Goal: Transaction & Acquisition: Purchase product/service

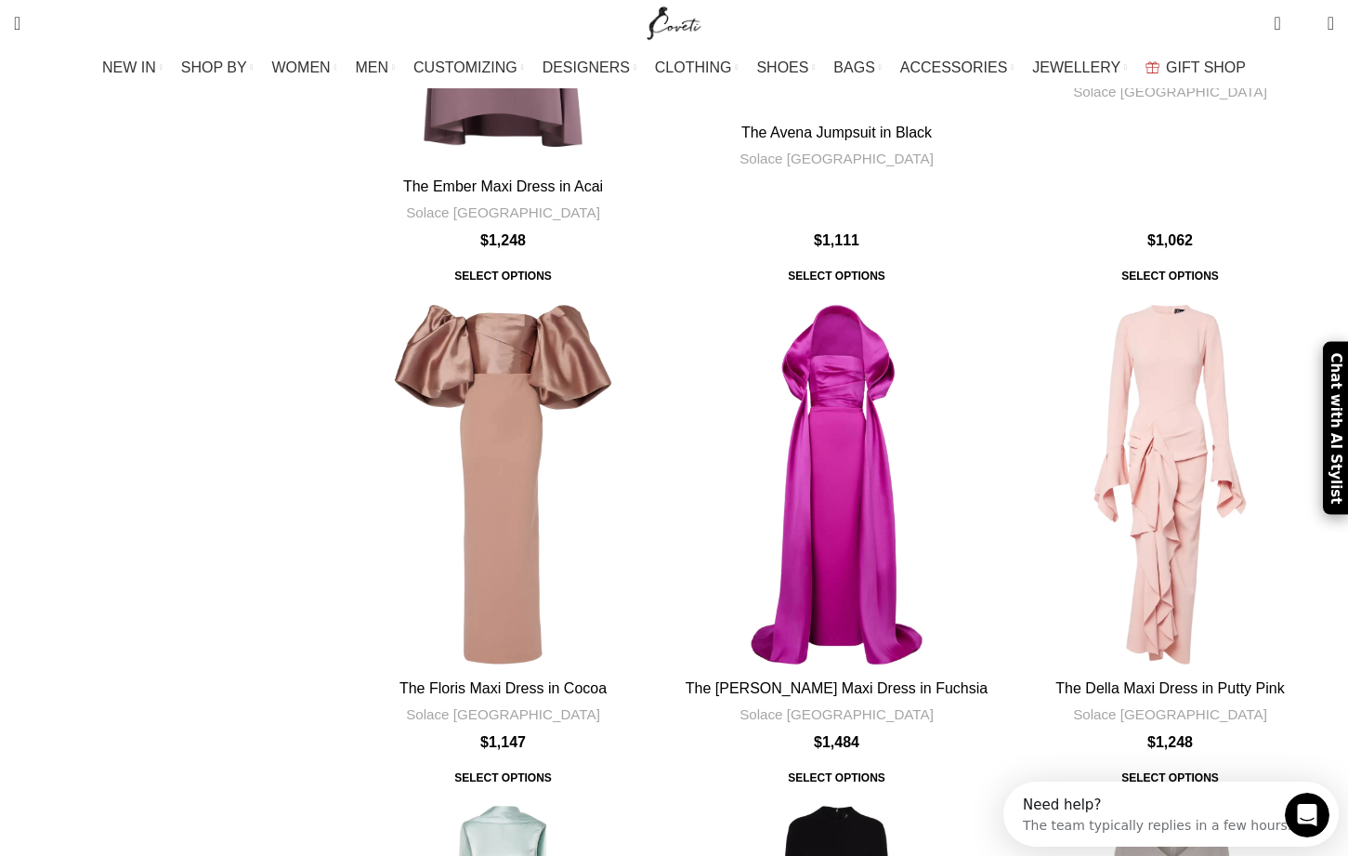
scroll to position [884, 0]
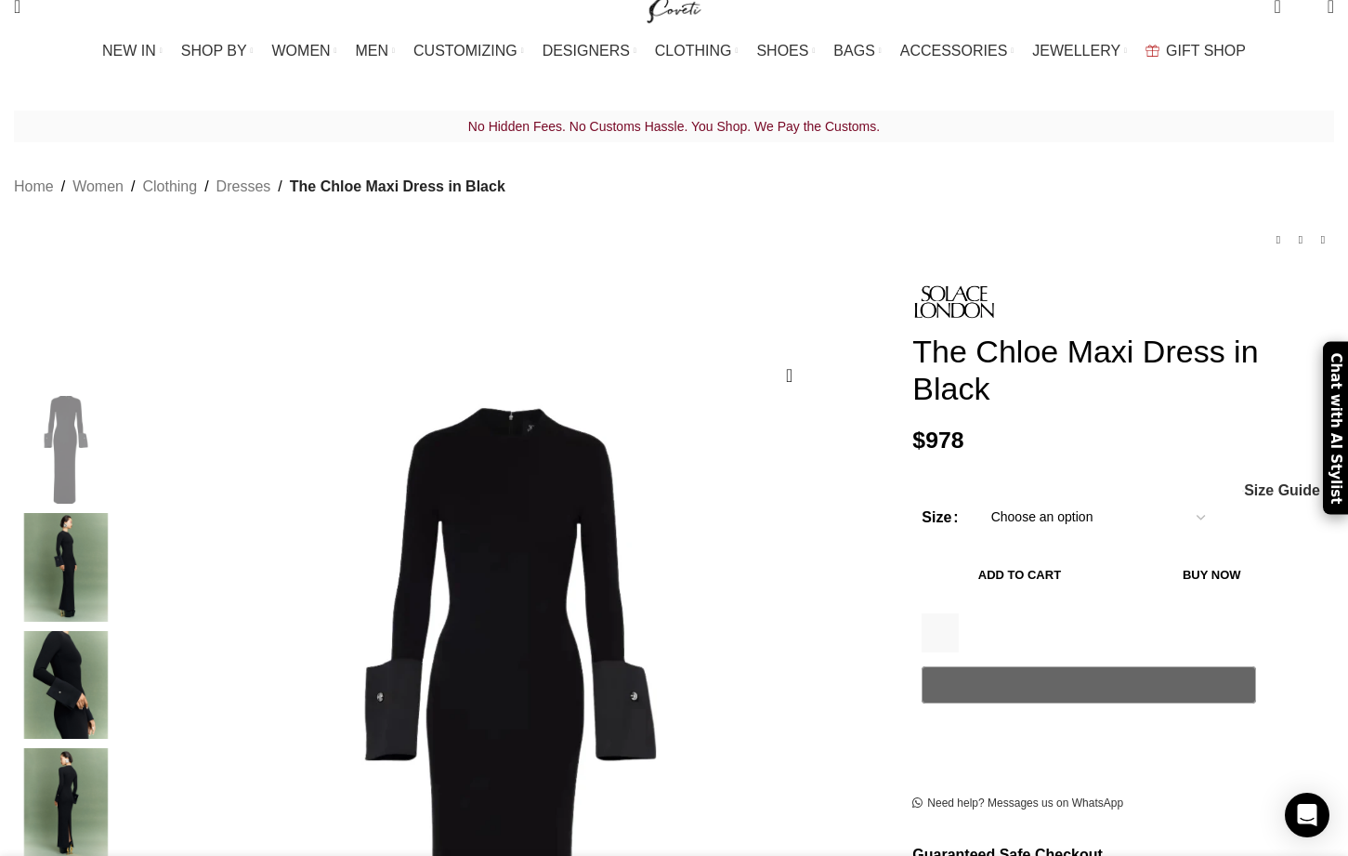
select select "10-uk"
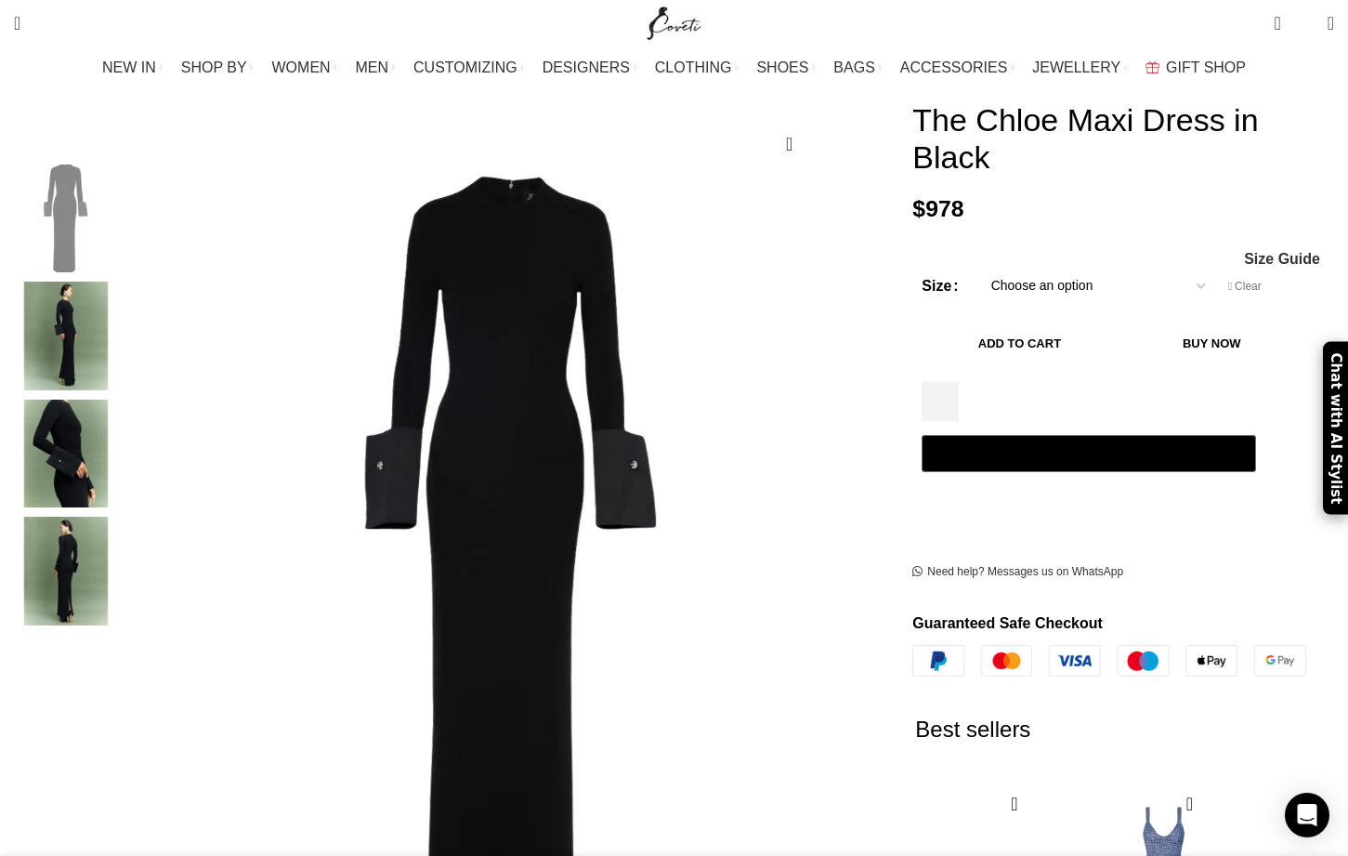
scroll to position [0, 196]
click at [1084, 324] on button "Add to cart" at bounding box center [1019, 343] width 195 height 39
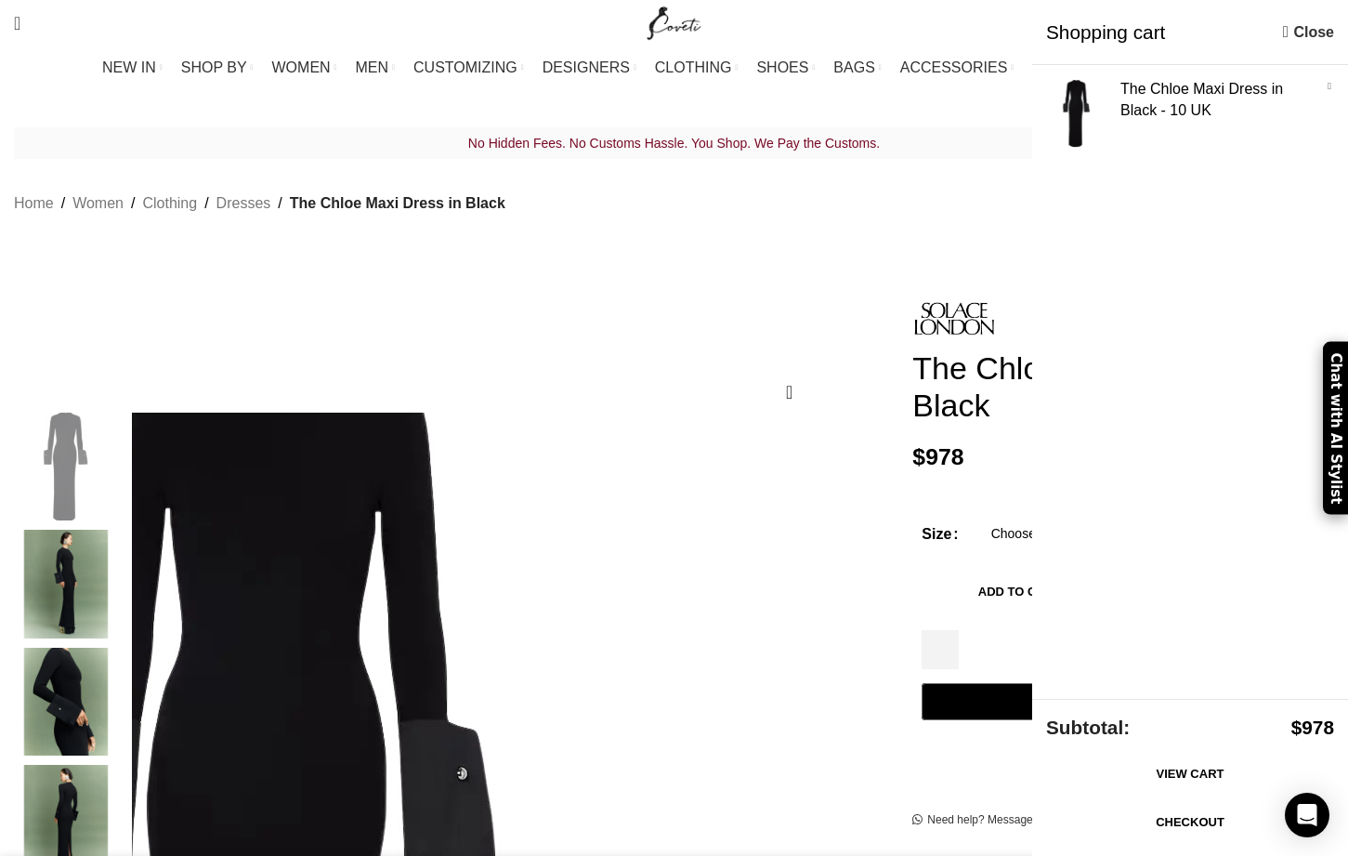
scroll to position [0, 0]
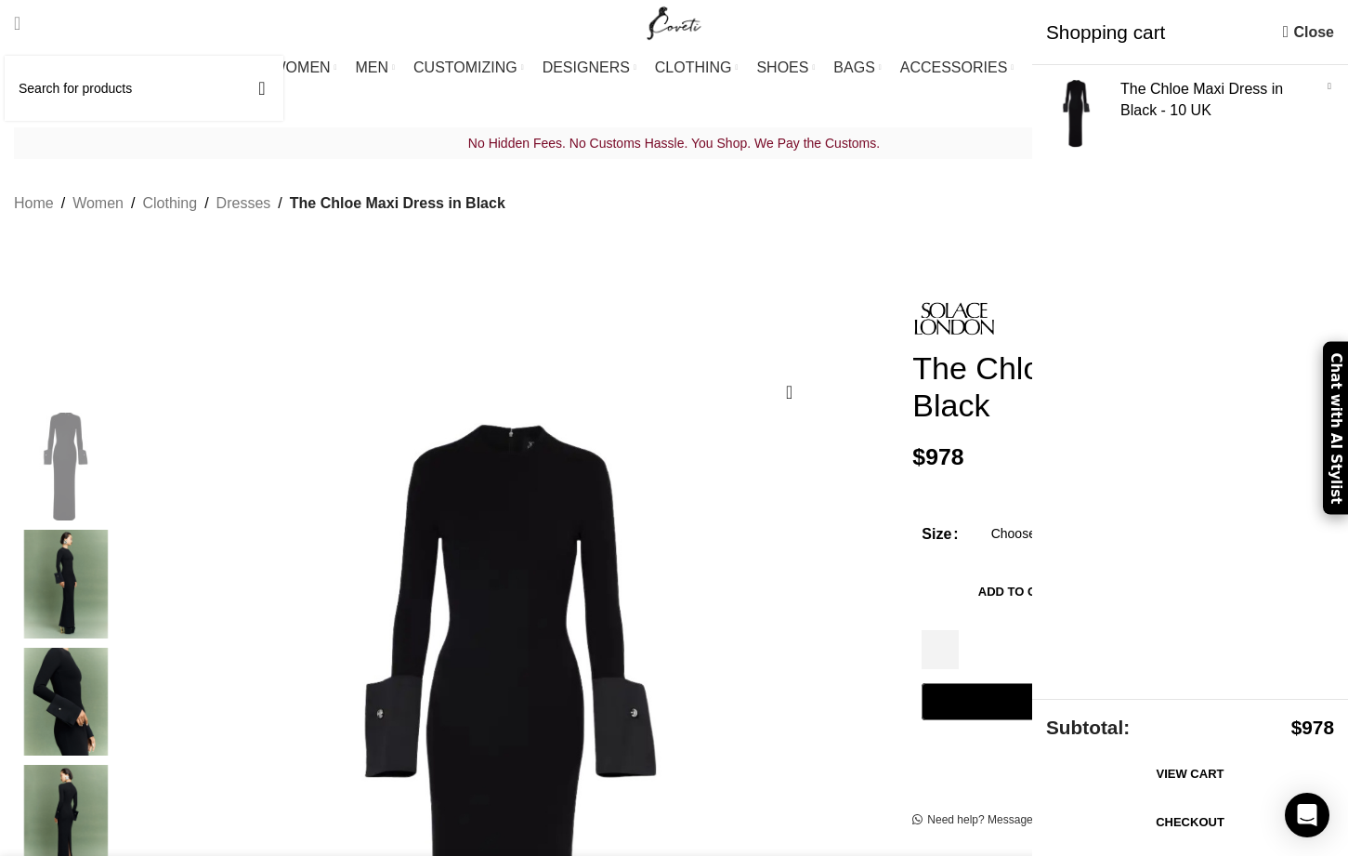
click at [30, 13] on link "Search" at bounding box center [17, 23] width 25 height 37
click at [20, 17] on span "Search" at bounding box center [17, 23] width 7 height 19
click at [60, 74] on input "Search" at bounding box center [144, 88] width 279 height 65
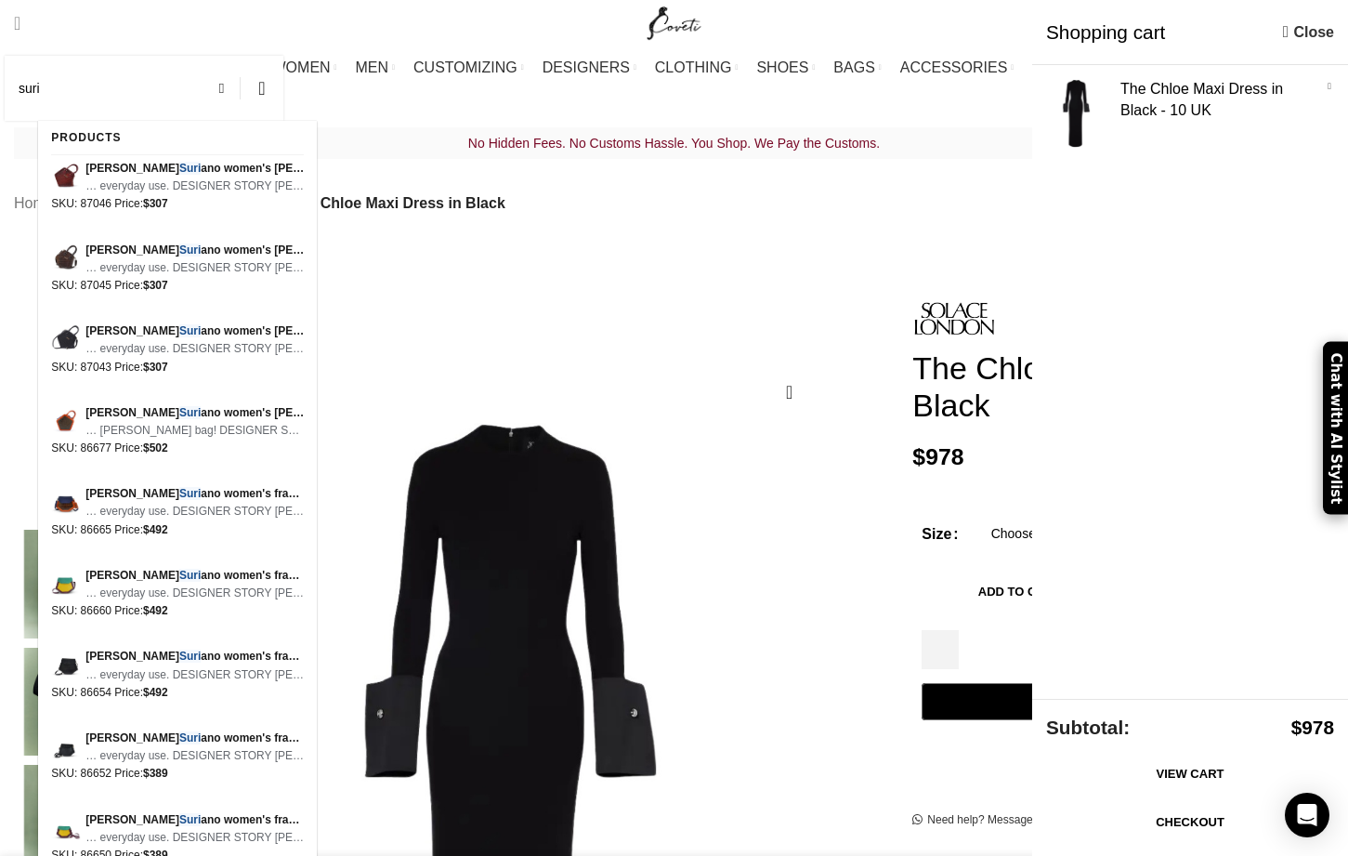
scroll to position [0, 587]
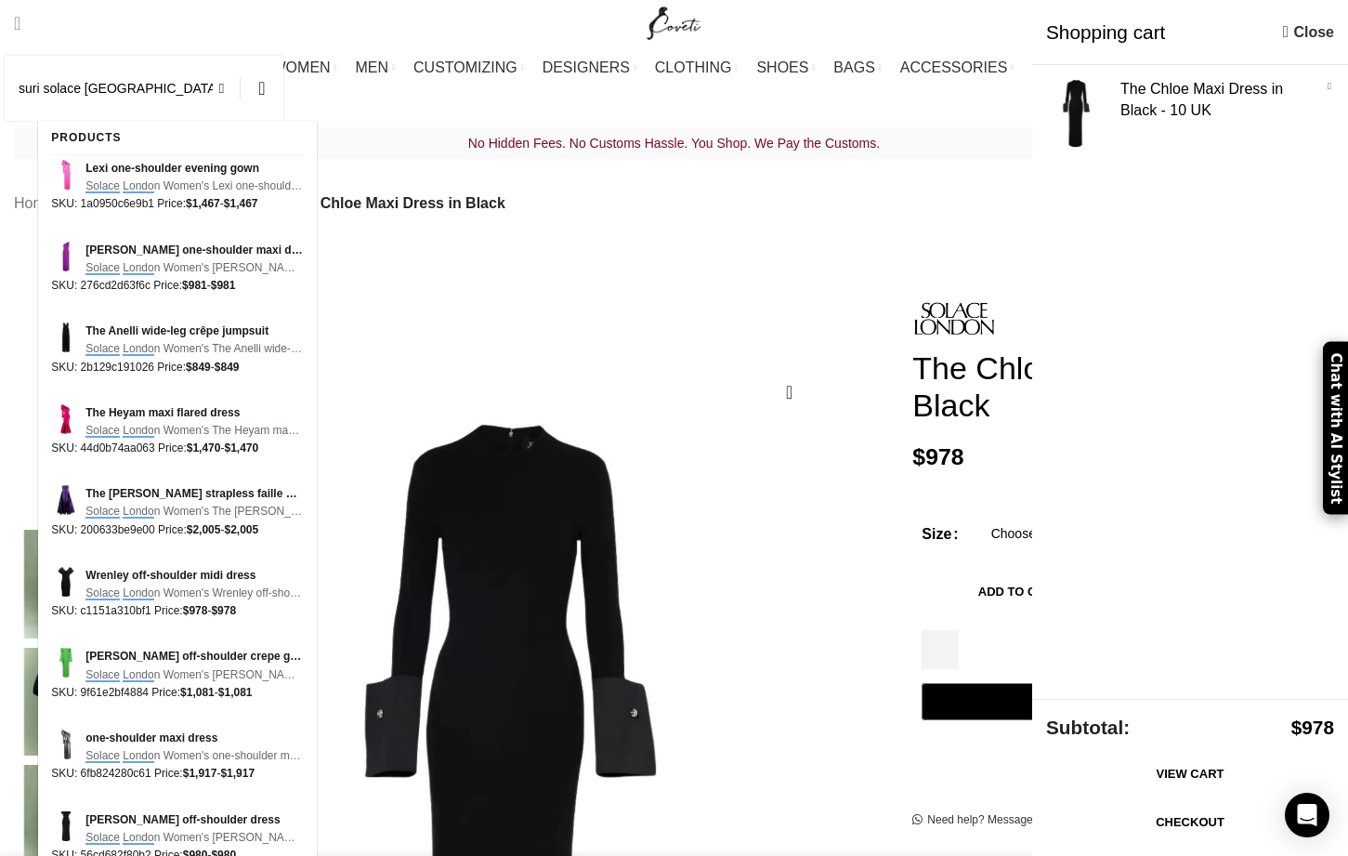
type input "suri solace london"
click at [283, 88] on button "Search" at bounding box center [262, 88] width 43 height 65
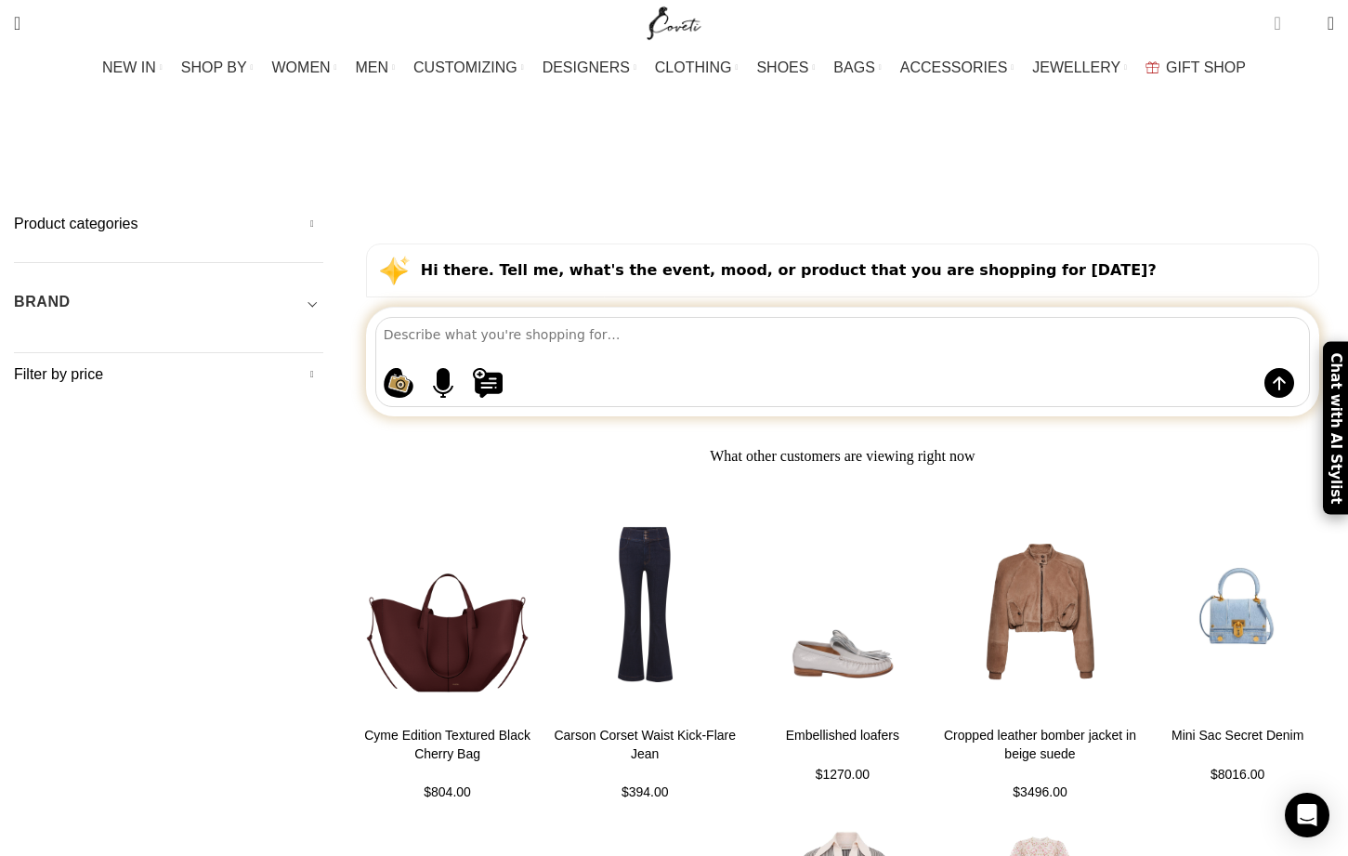
click at [1274, 23] on span "1 item" at bounding box center [1277, 23] width 7 height 19
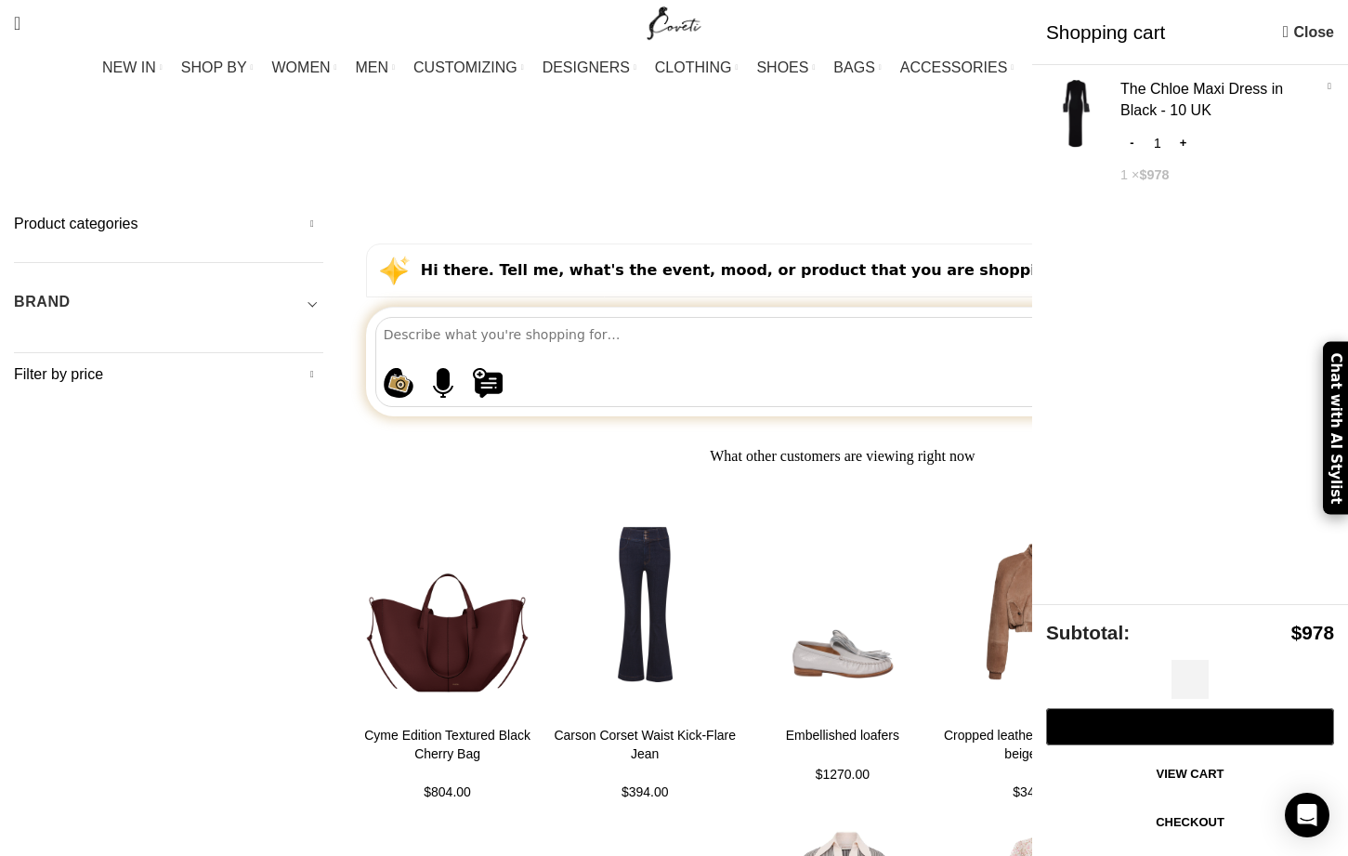
click at [1315, 30] on link "Close" at bounding box center [1308, 31] width 51 height 23
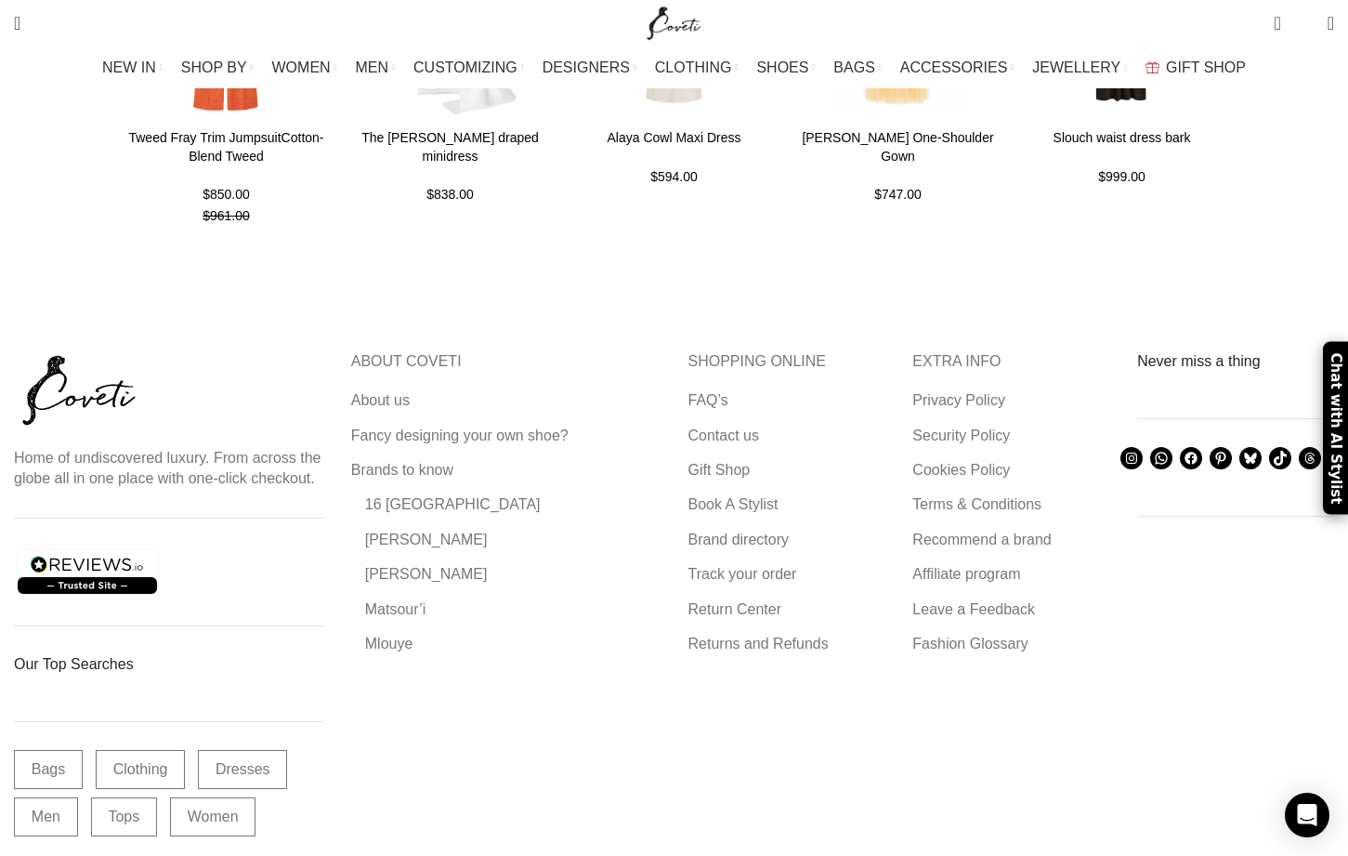
scroll to position [4807, 0]
click at [743, 598] on link "Return Center" at bounding box center [737, 608] width 96 height 20
click at [790, 632] on link "Returns and Refunds" at bounding box center [760, 642] width 142 height 20
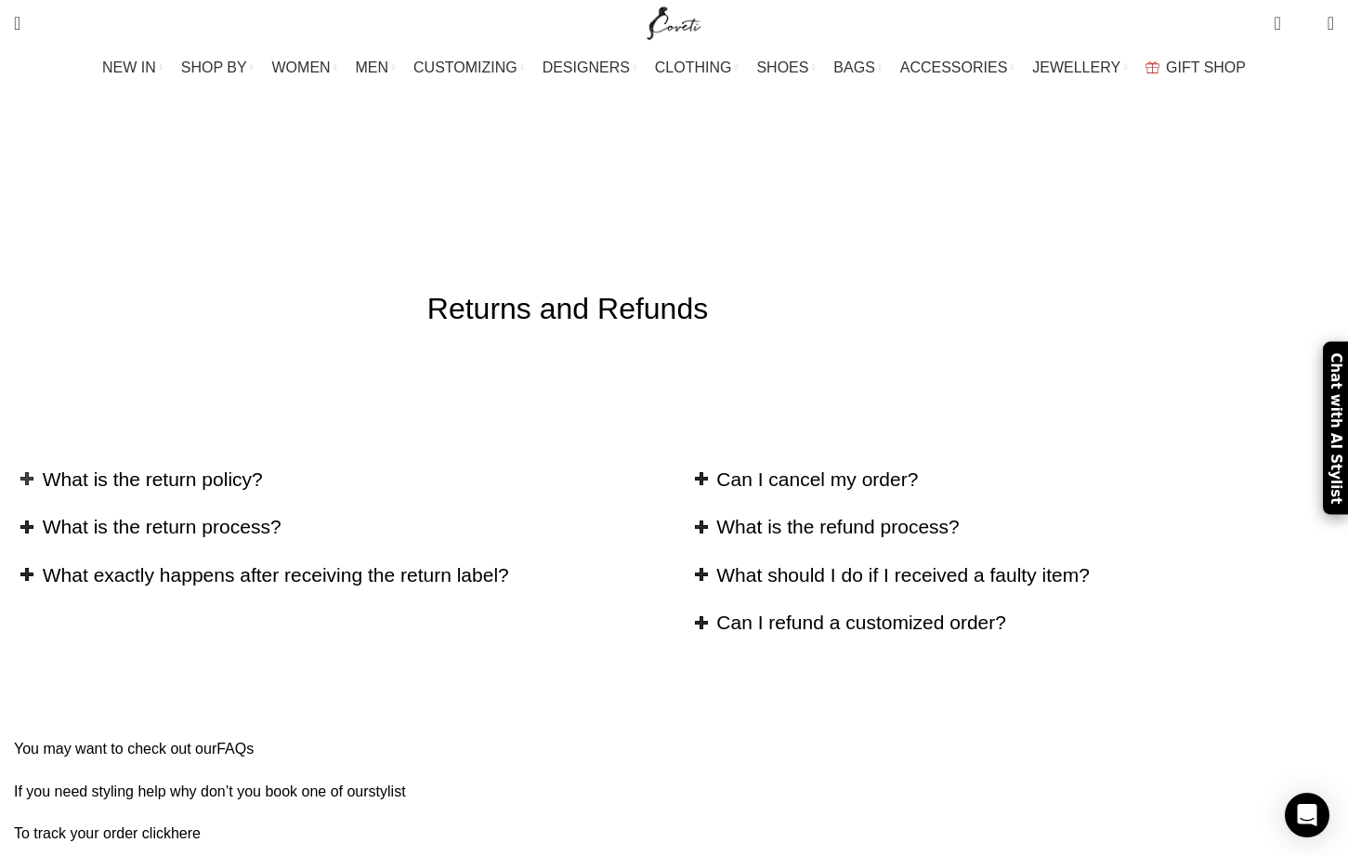
click at [259, 466] on h2 "What is the return policy?" at bounding box center [352, 479] width 618 height 27
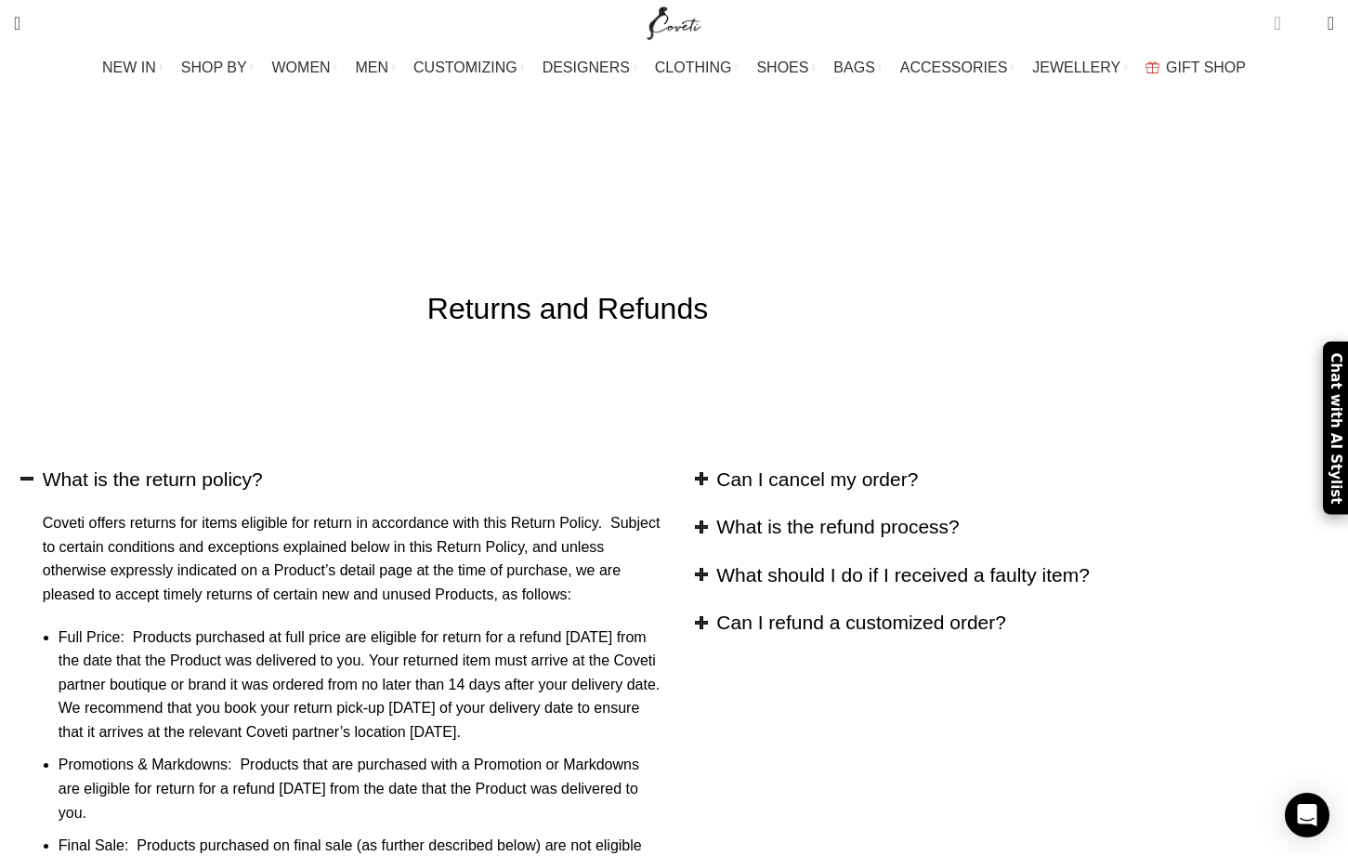
click at [1274, 14] on span "1 item" at bounding box center [1277, 23] width 7 height 19
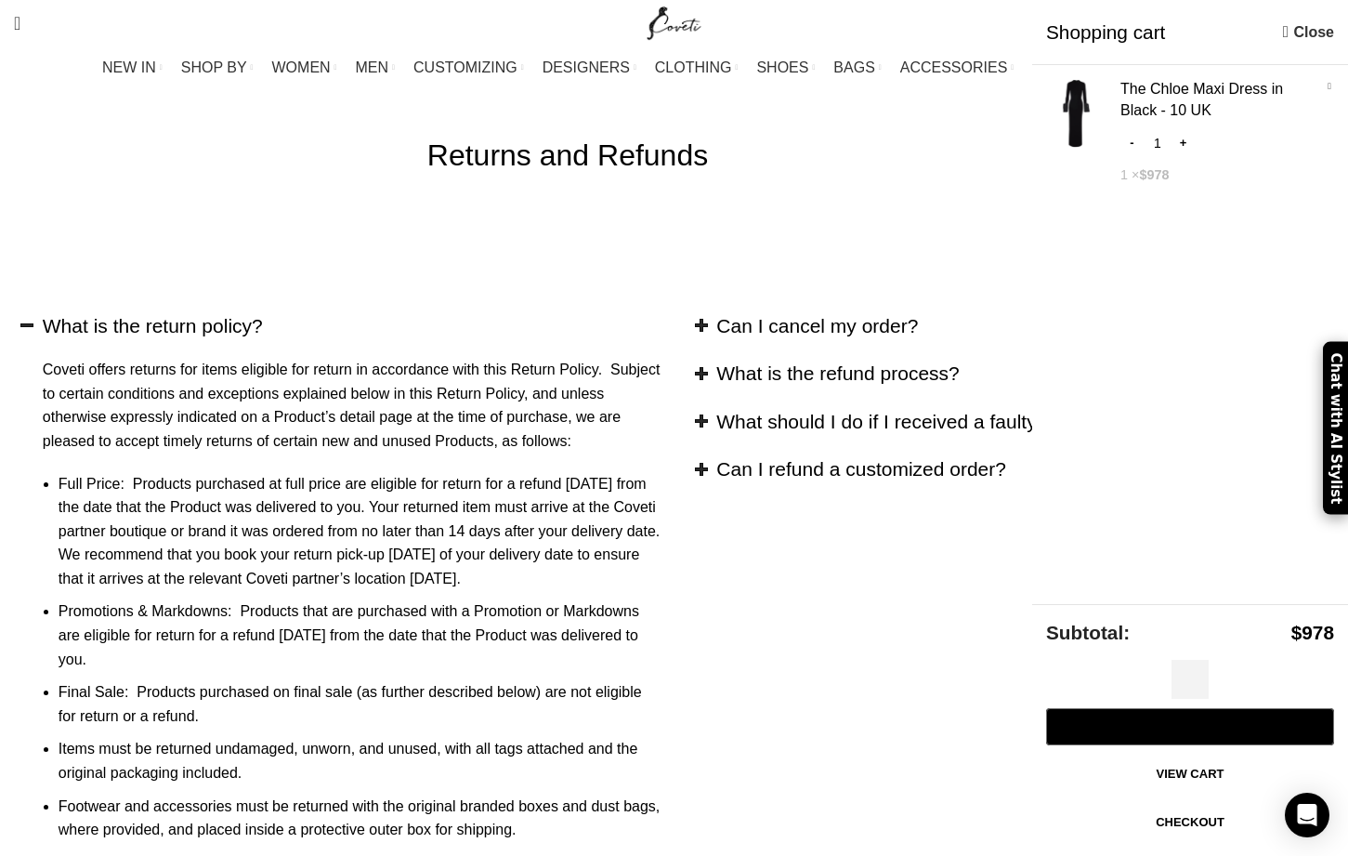
scroll to position [204, 0]
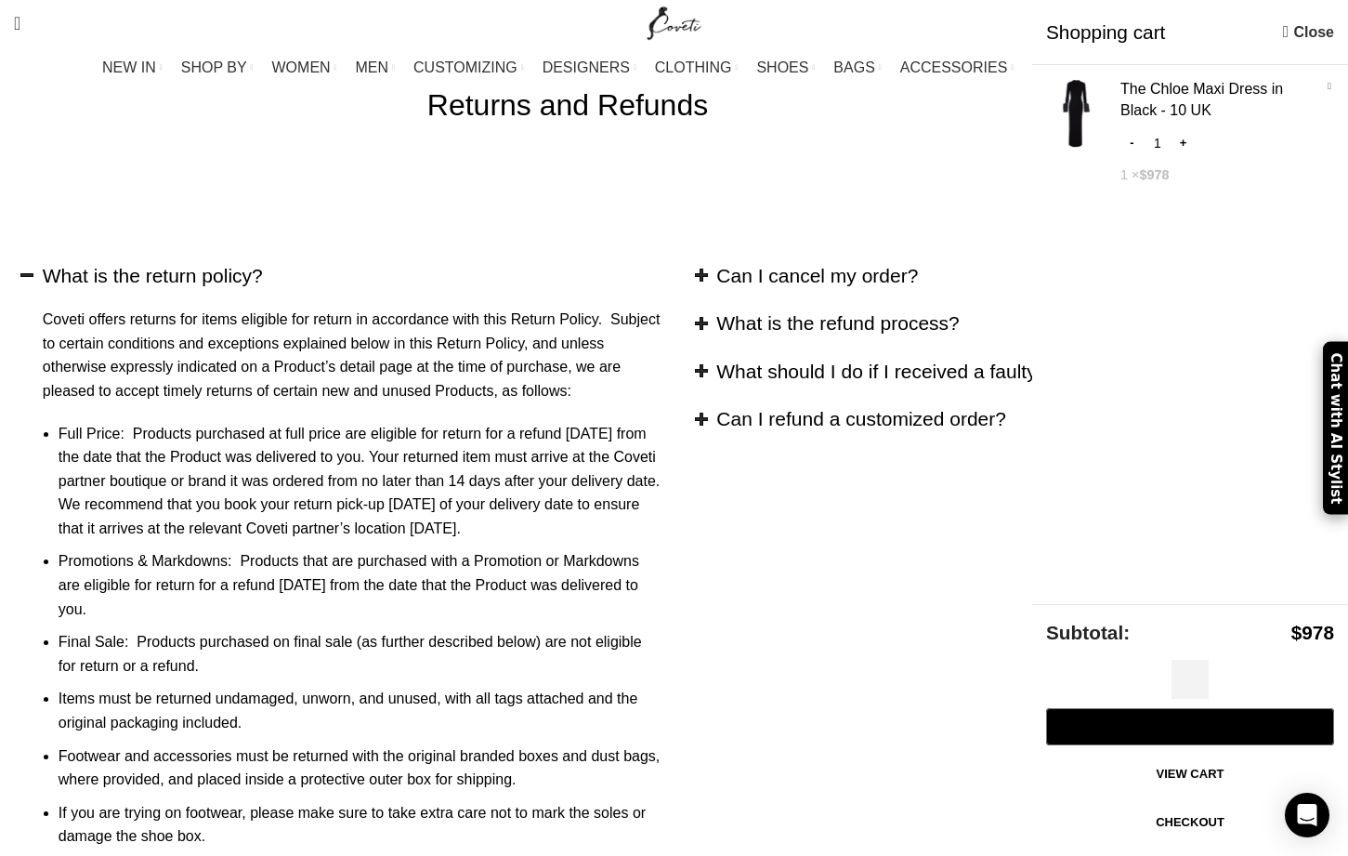
click at [1251, 822] on link "Checkout" at bounding box center [1190, 822] width 288 height 39
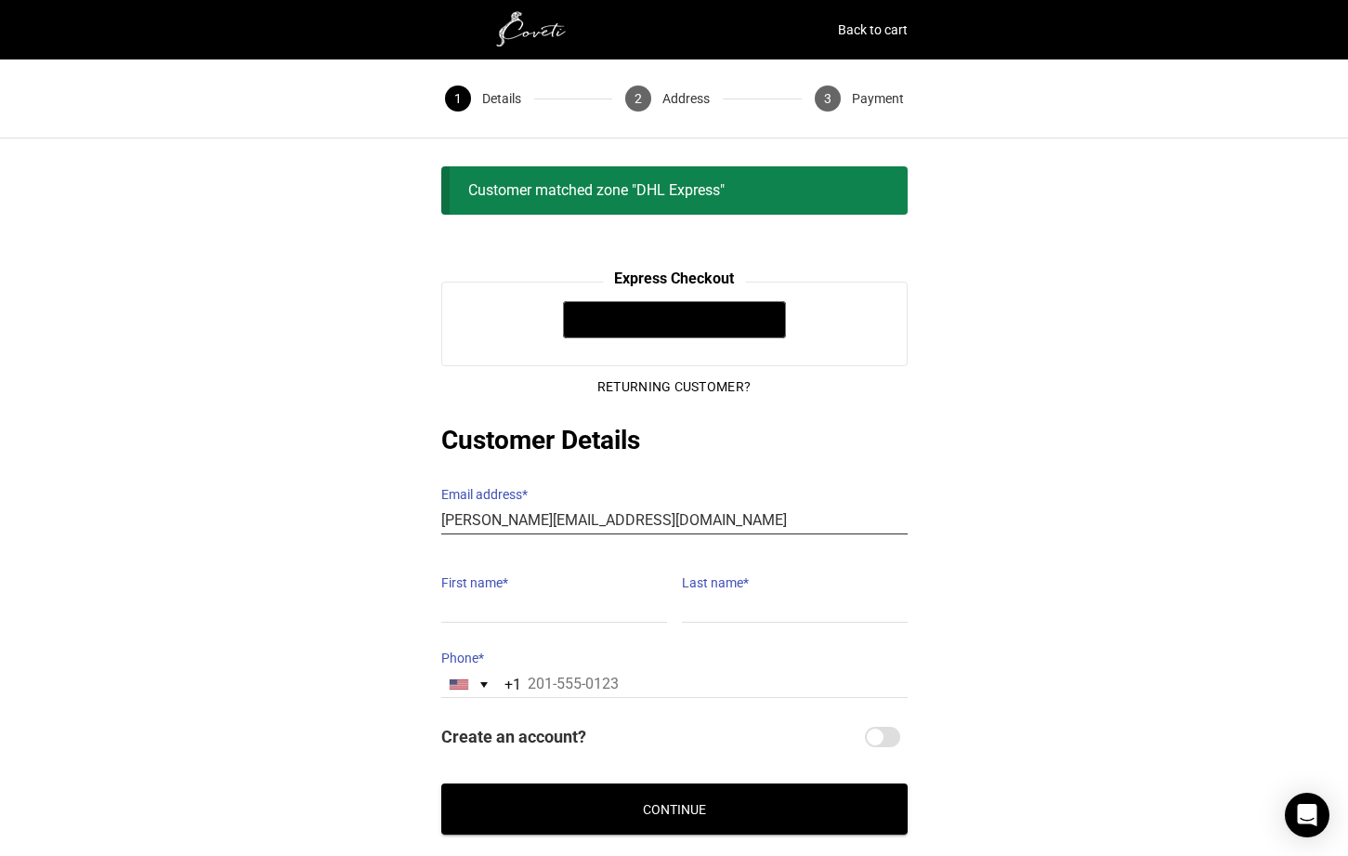
type input "tara@tarashaw.com"
type input "tara"
type input "shaw"
type input "504-957-7172"
click at [863, 33] on link "Back to cart" at bounding box center [873, 30] width 70 height 26
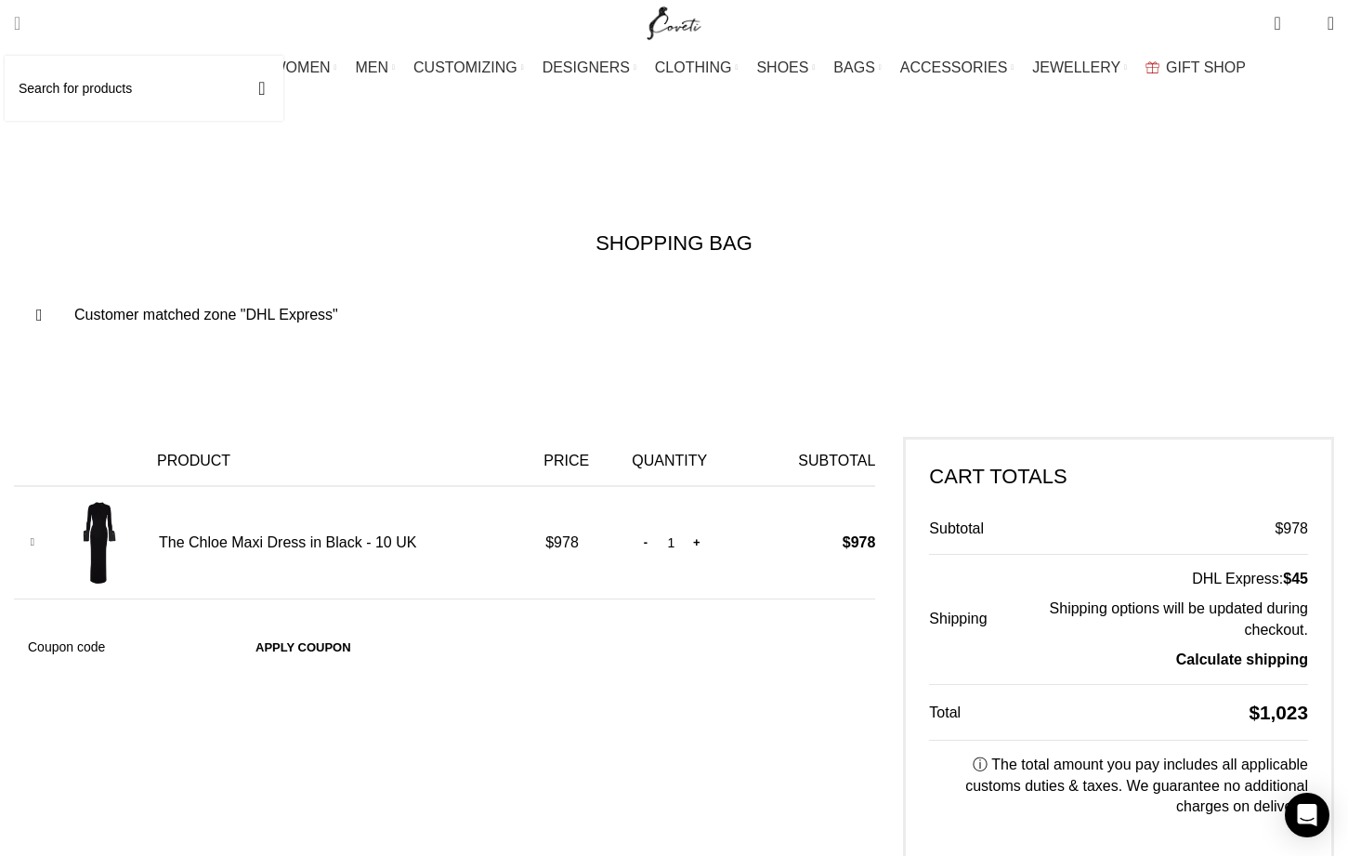
click at [20, 24] on span "Search" at bounding box center [17, 23] width 7 height 19
click at [87, 93] on input "Search" at bounding box center [144, 88] width 279 height 65
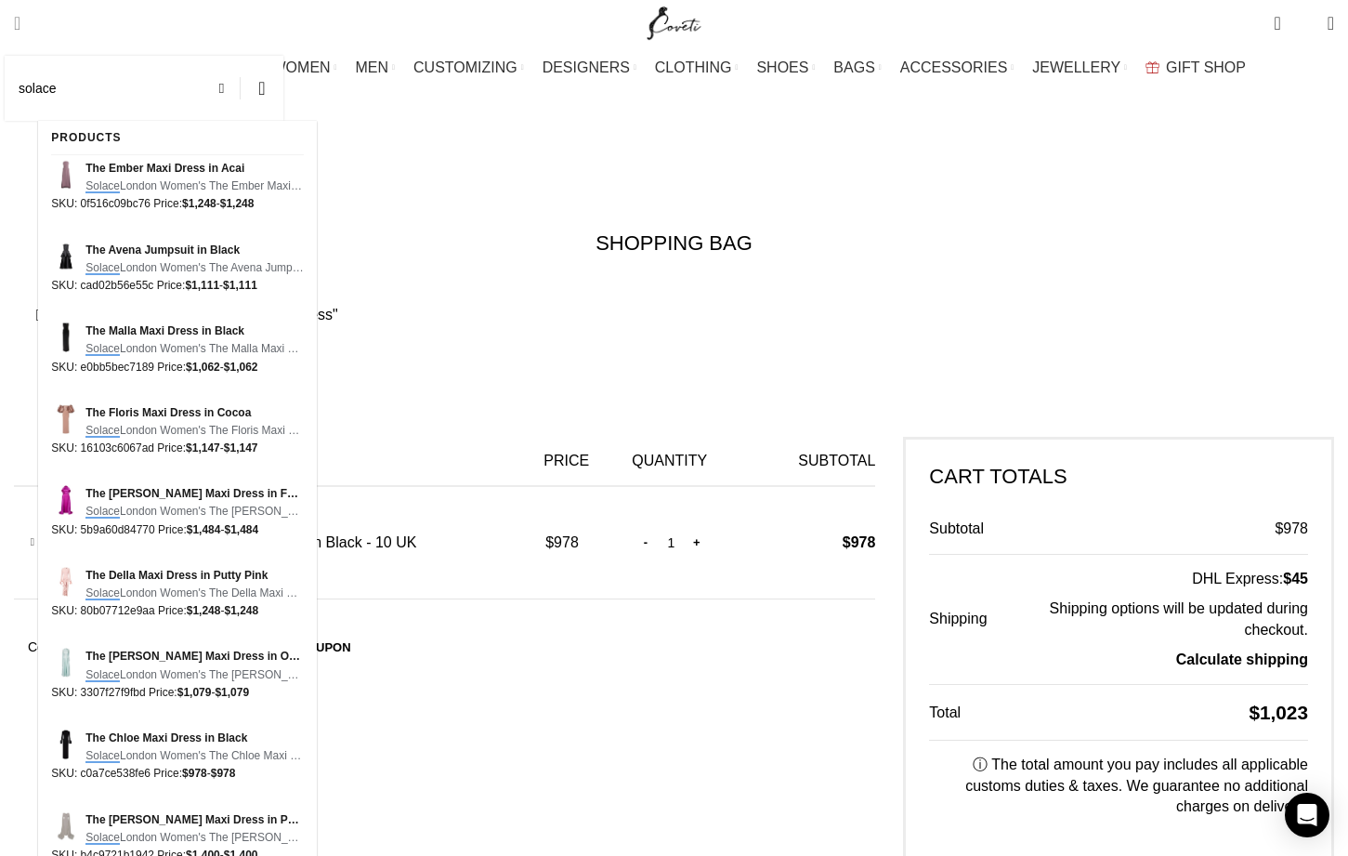
scroll to position [0, 196]
type input "solace london"
click at [283, 88] on button "Search" at bounding box center [262, 88] width 43 height 65
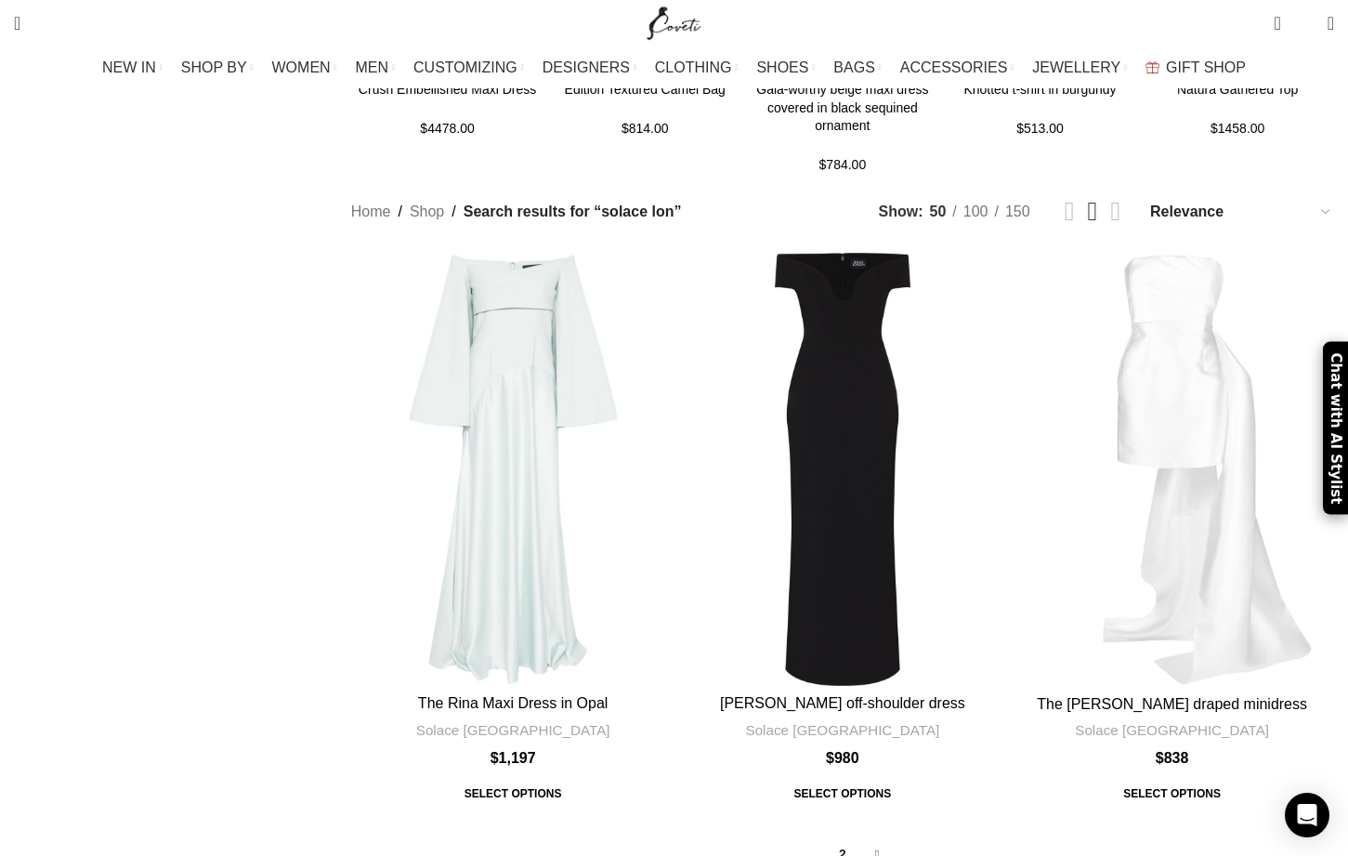
scroll to position [2231, 0]
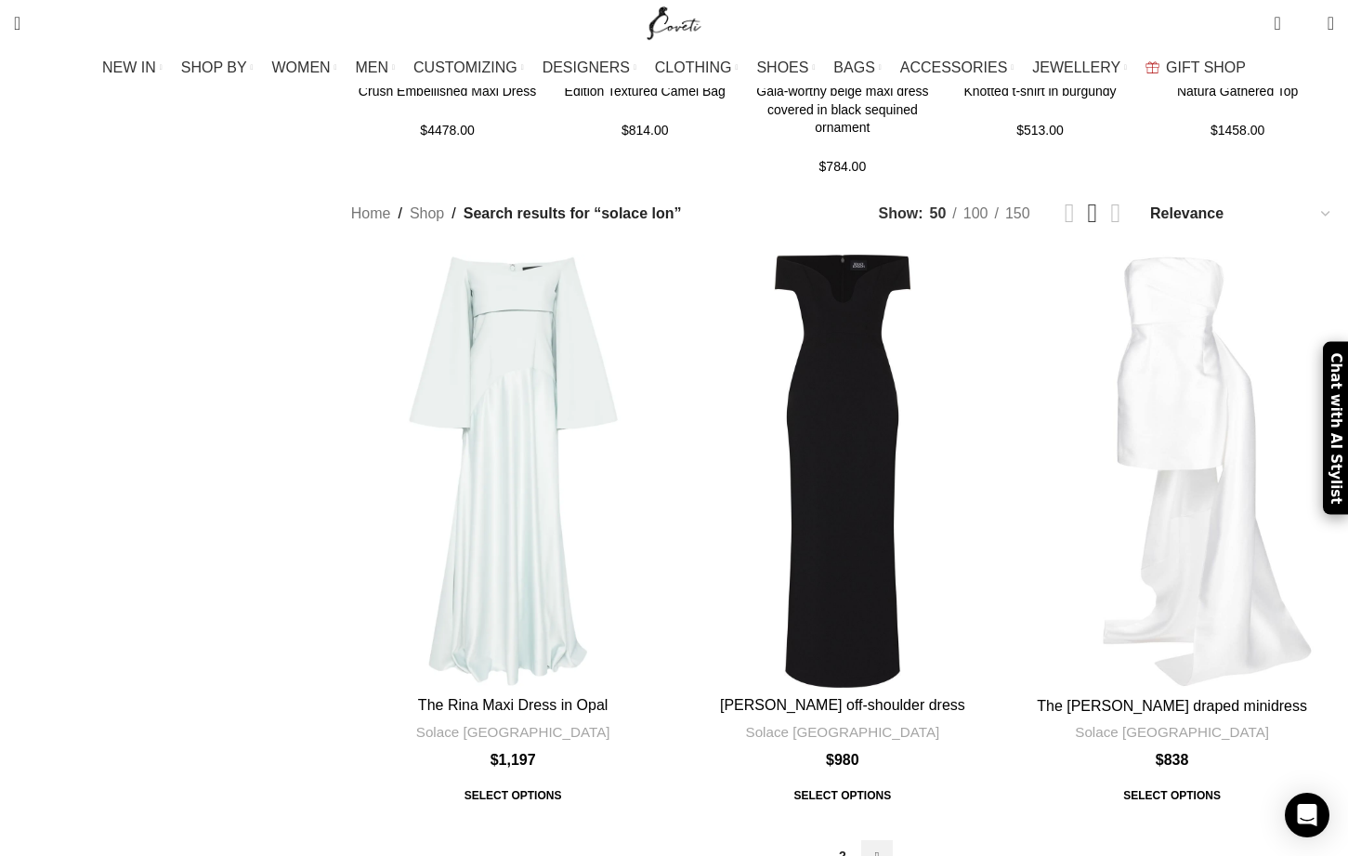
click at [862, 840] on link "→" at bounding box center [878, 856] width 32 height 32
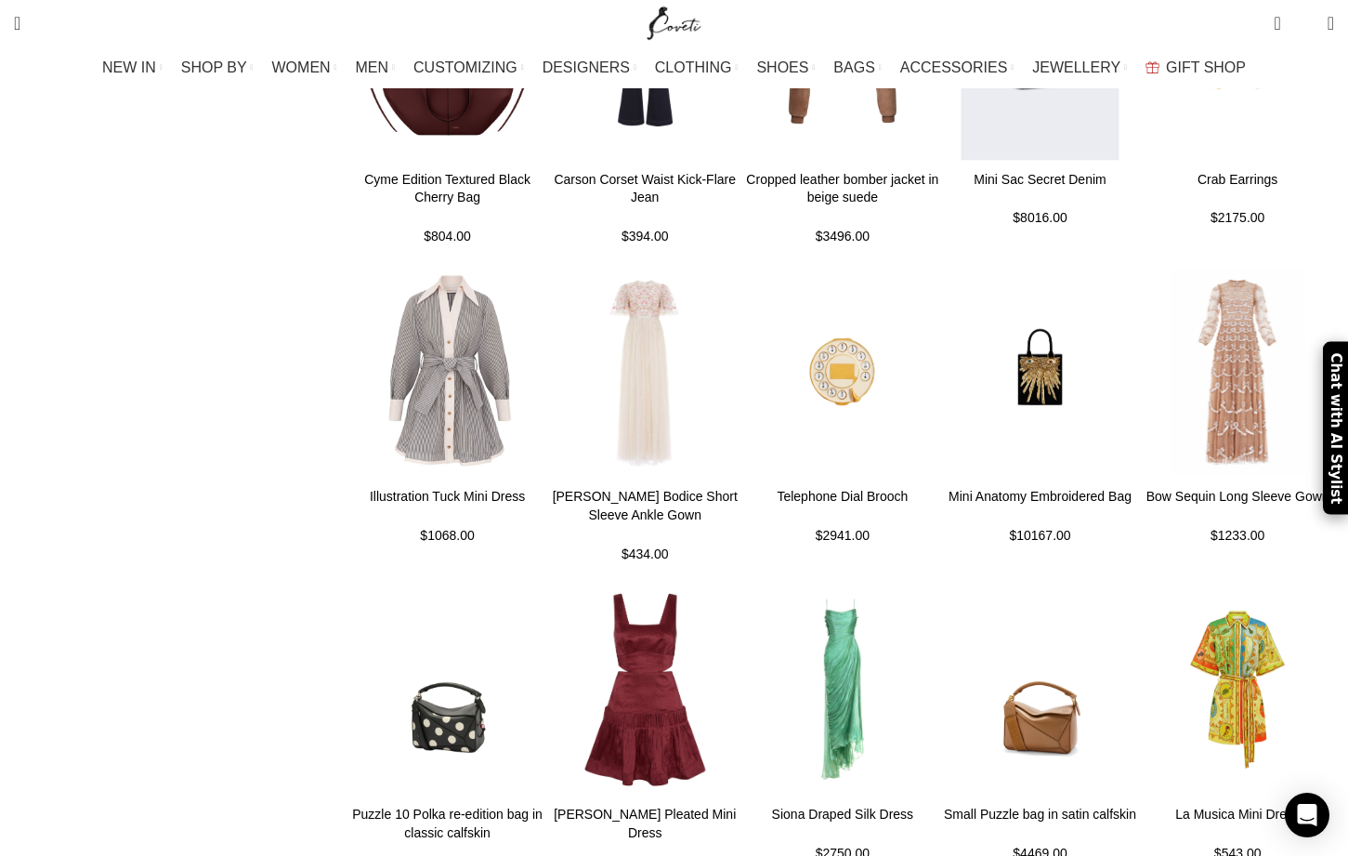
scroll to position [916, 0]
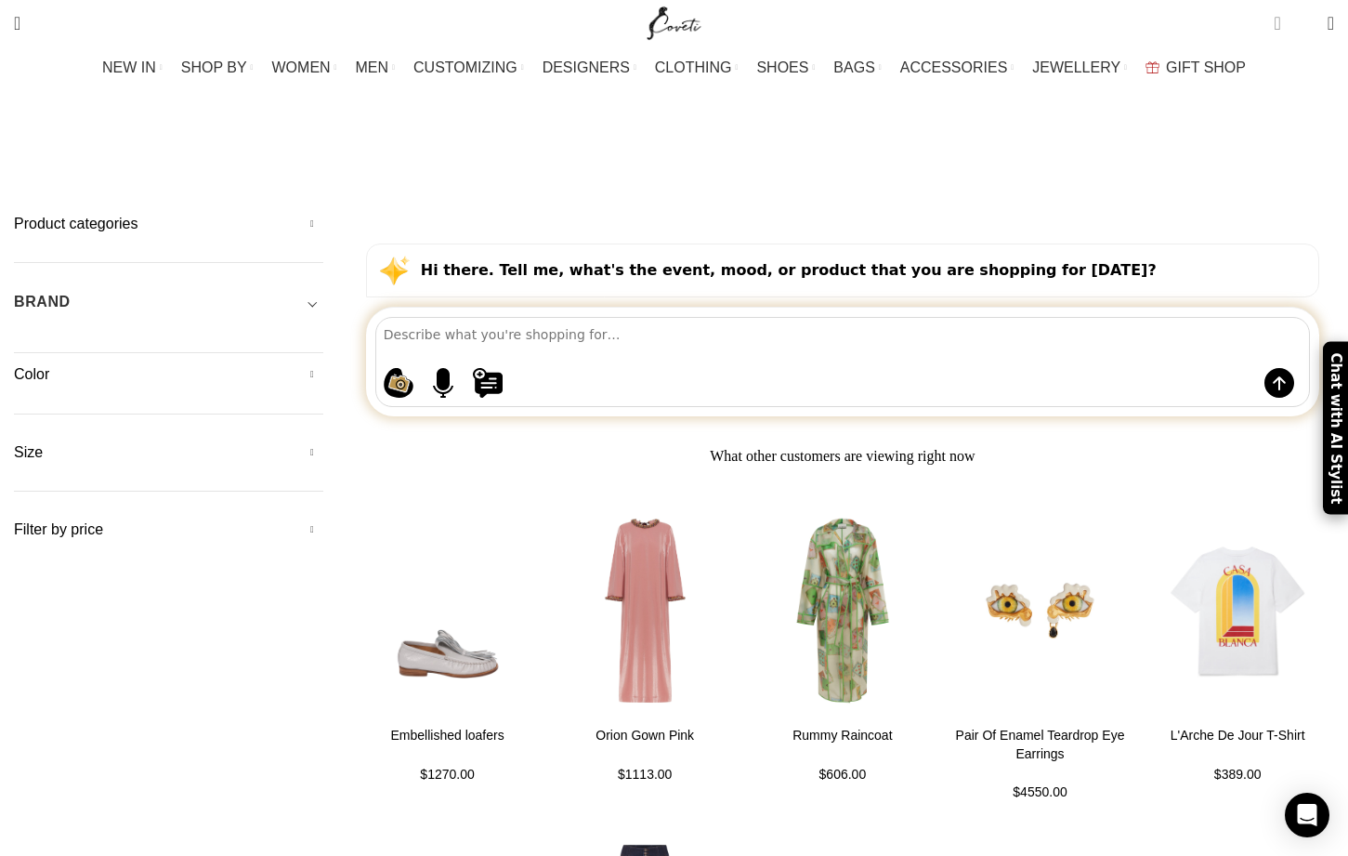
click at [1276, 13] on span "1 item" at bounding box center [1283, 16] width 14 height 14
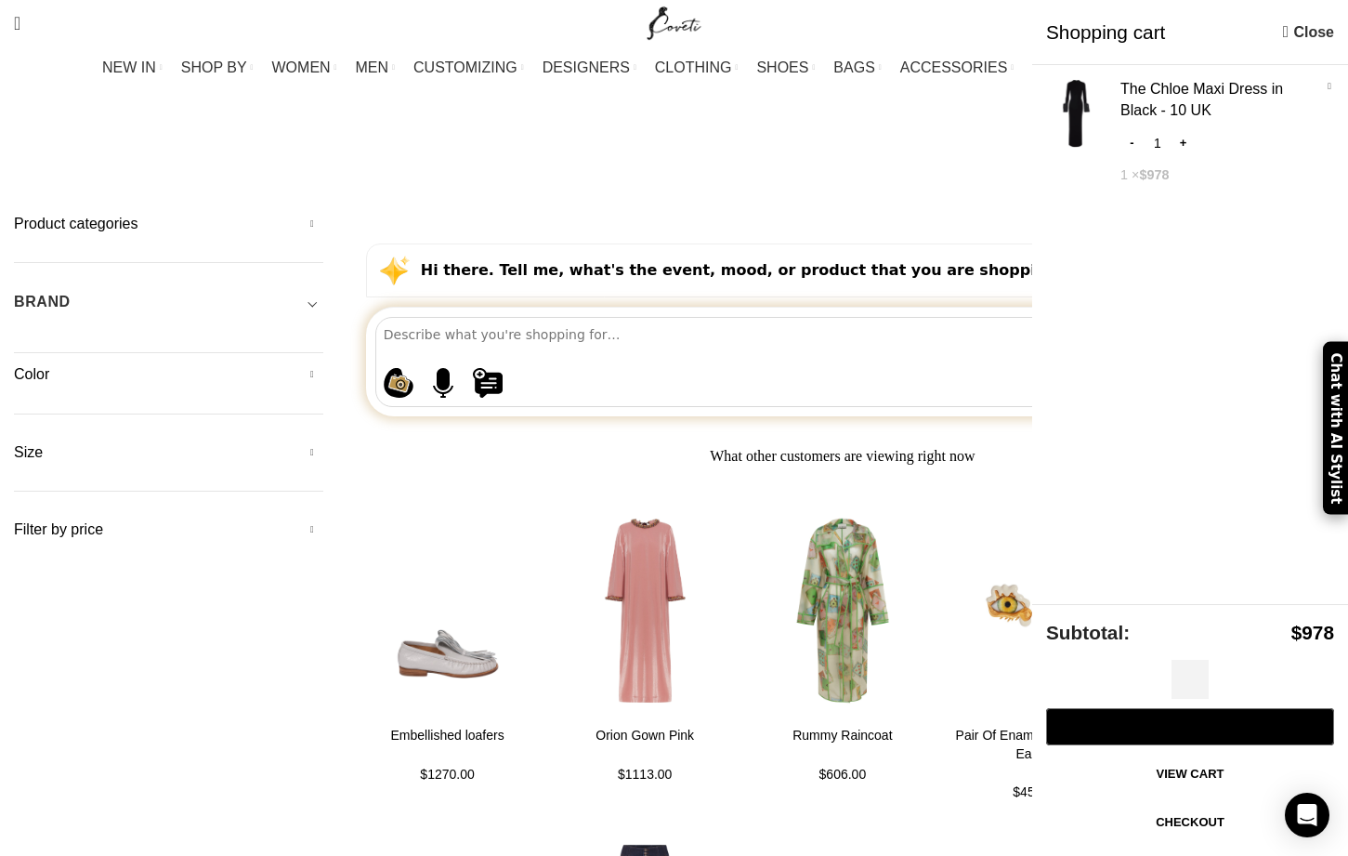
click at [1186, 822] on link "Checkout" at bounding box center [1190, 822] width 288 height 39
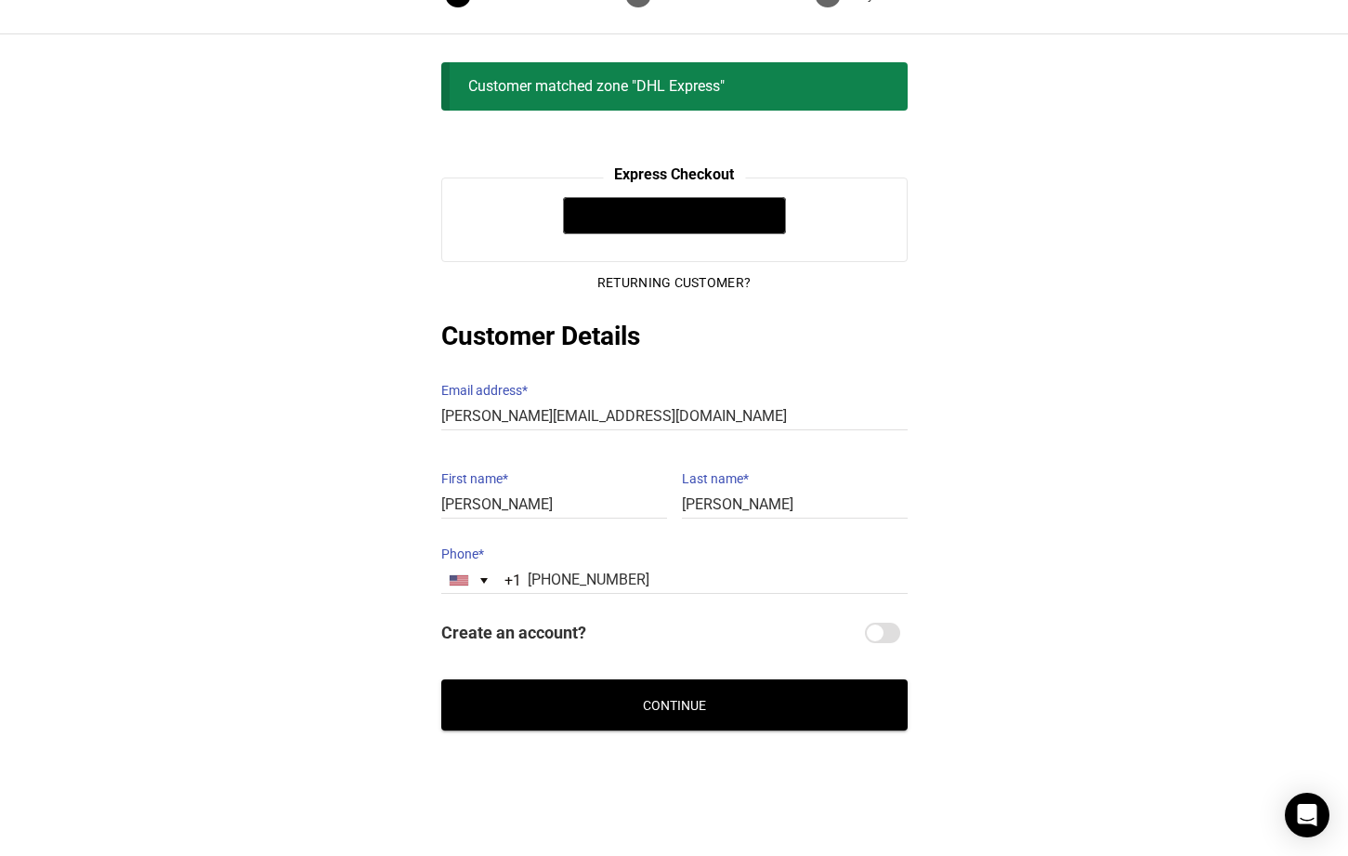
scroll to position [103, 0]
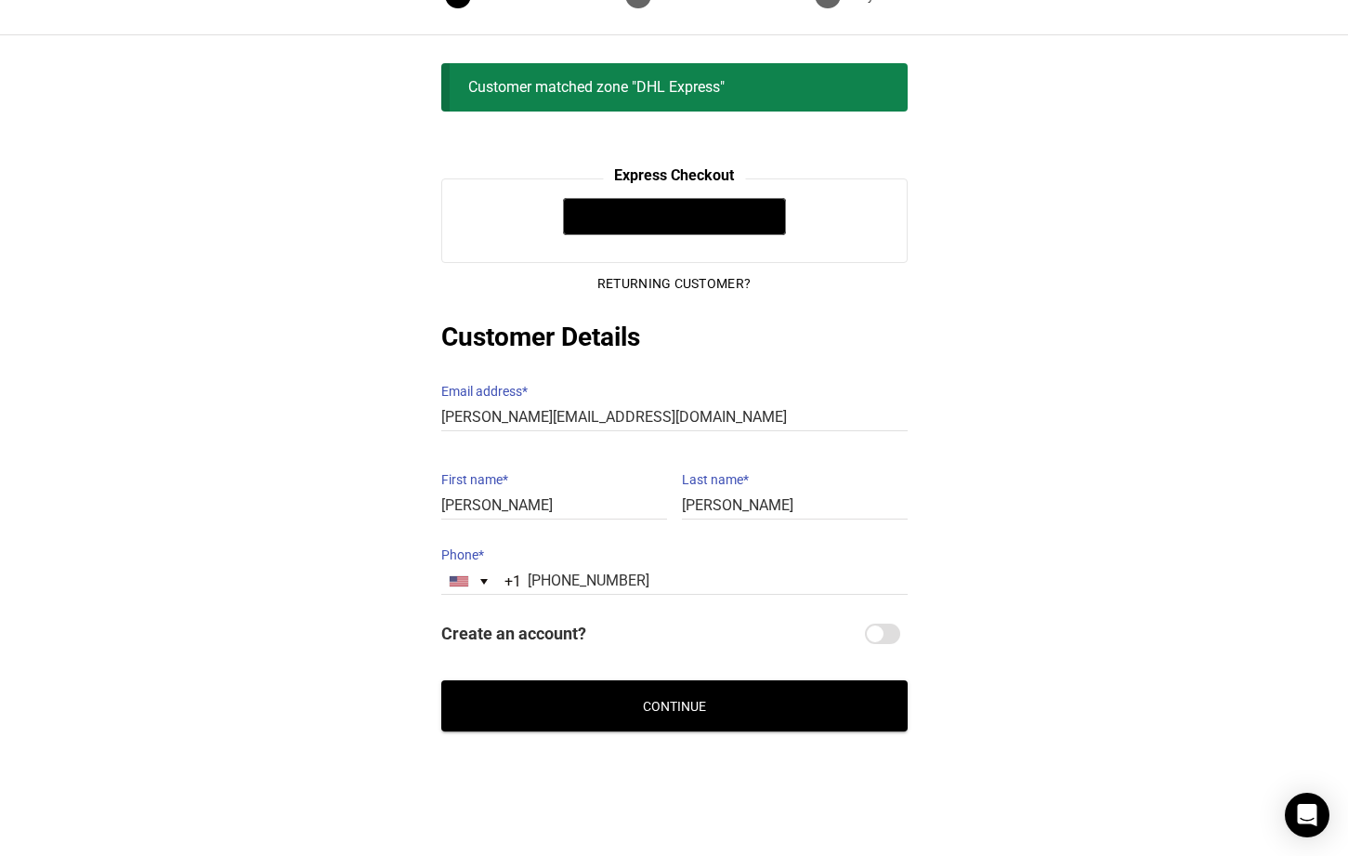
click at [877, 624] on input "Create an account?" at bounding box center [882, 634] width 35 height 20
checkbox input "true"
click at [755, 684] on button "Continue" at bounding box center [674, 705] width 467 height 51
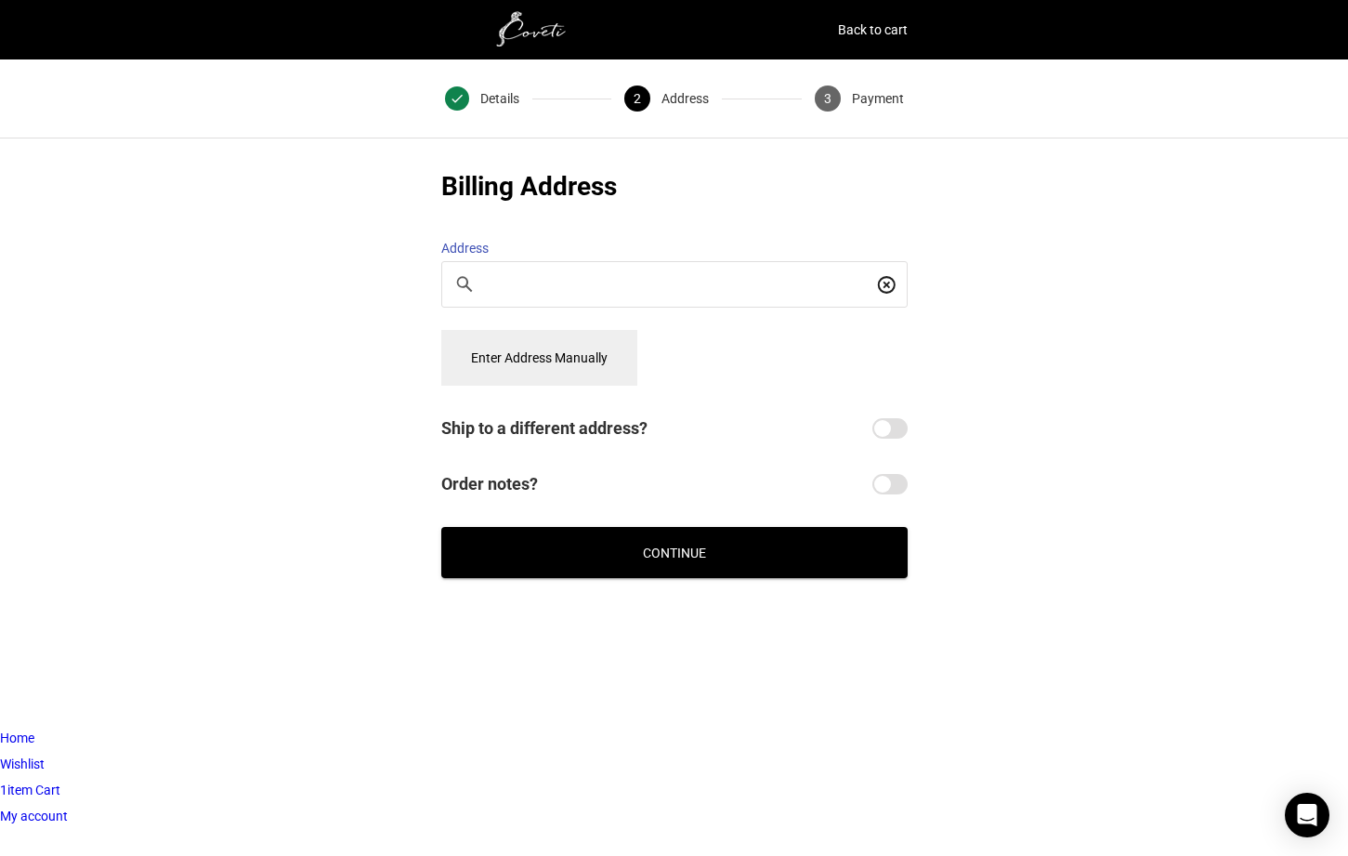
click at [504, 274] on input "Search For a Place" at bounding box center [680, 284] width 386 height 20
type input "[STREET_ADDRESS][US_STATE]"
click at [882, 474] on input "Order notes?" at bounding box center [890, 484] width 35 height 20
checkbox input "true"
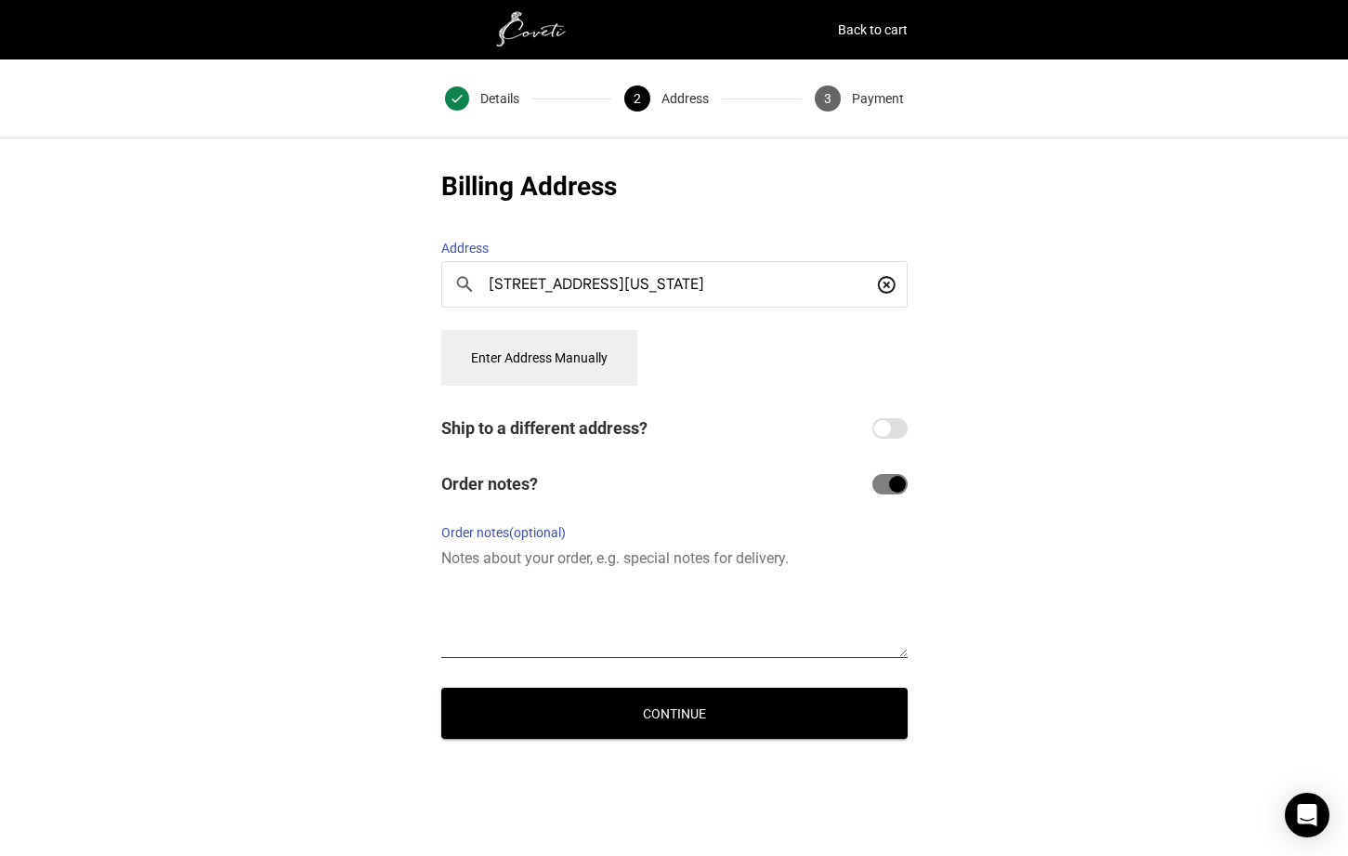
click at [519, 612] on textarea "Order notes (optional)" at bounding box center [674, 602] width 467 height 112
type textarea "Please ship this week"
click at [685, 704] on button "Continue" at bounding box center [674, 713] width 467 height 51
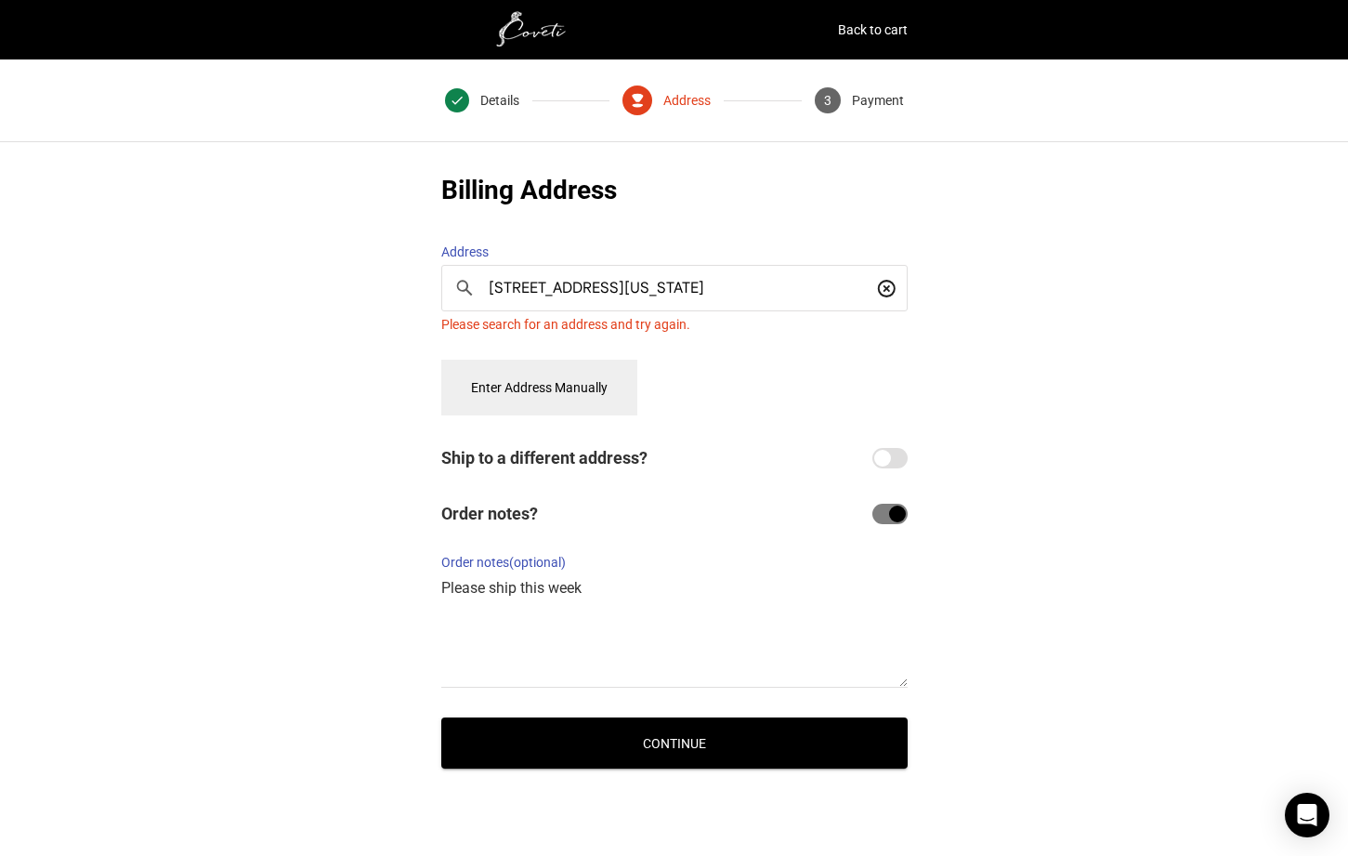
click at [572, 383] on button "Enter Address Manually" at bounding box center [539, 388] width 196 height 56
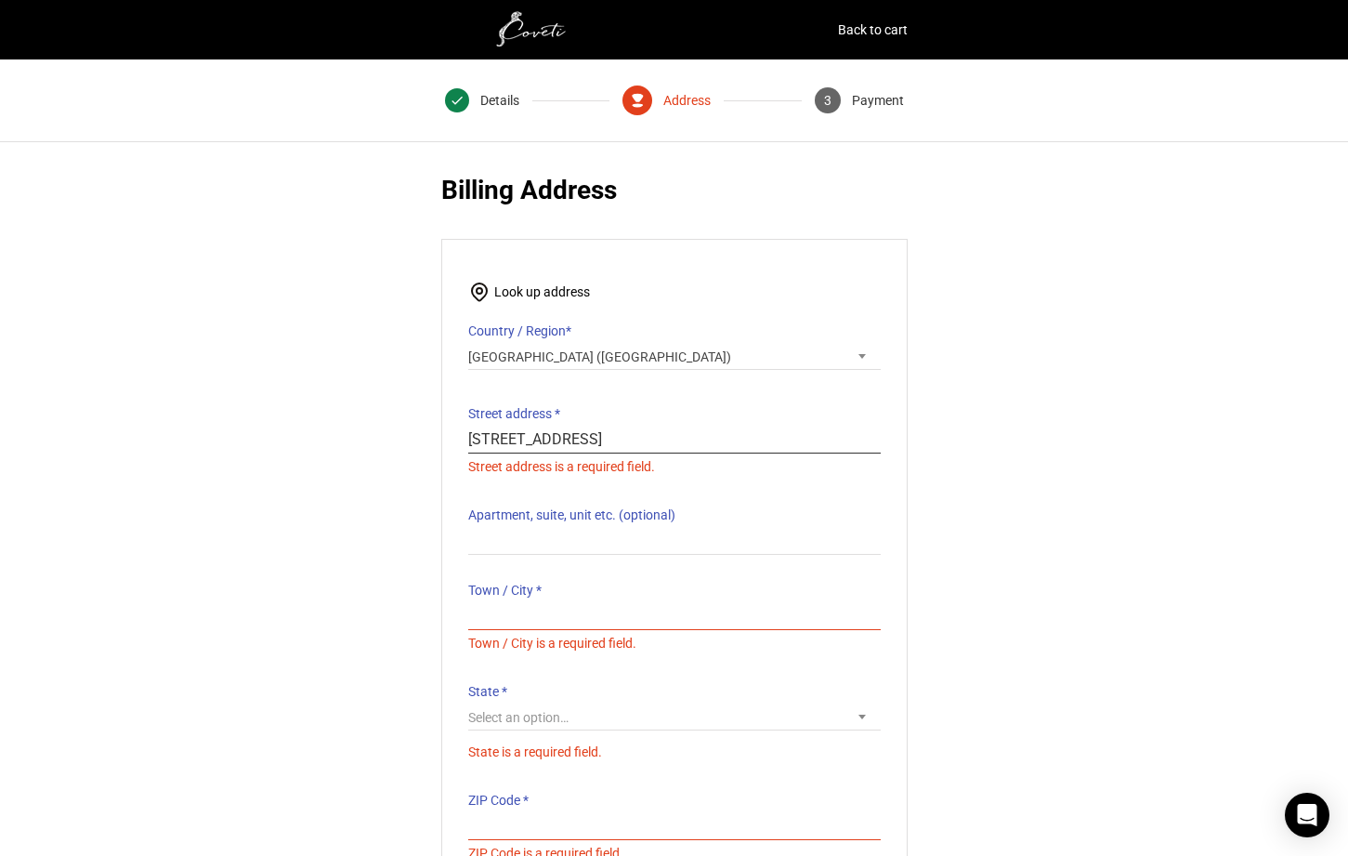
type input "[STREET_ADDRESS]"
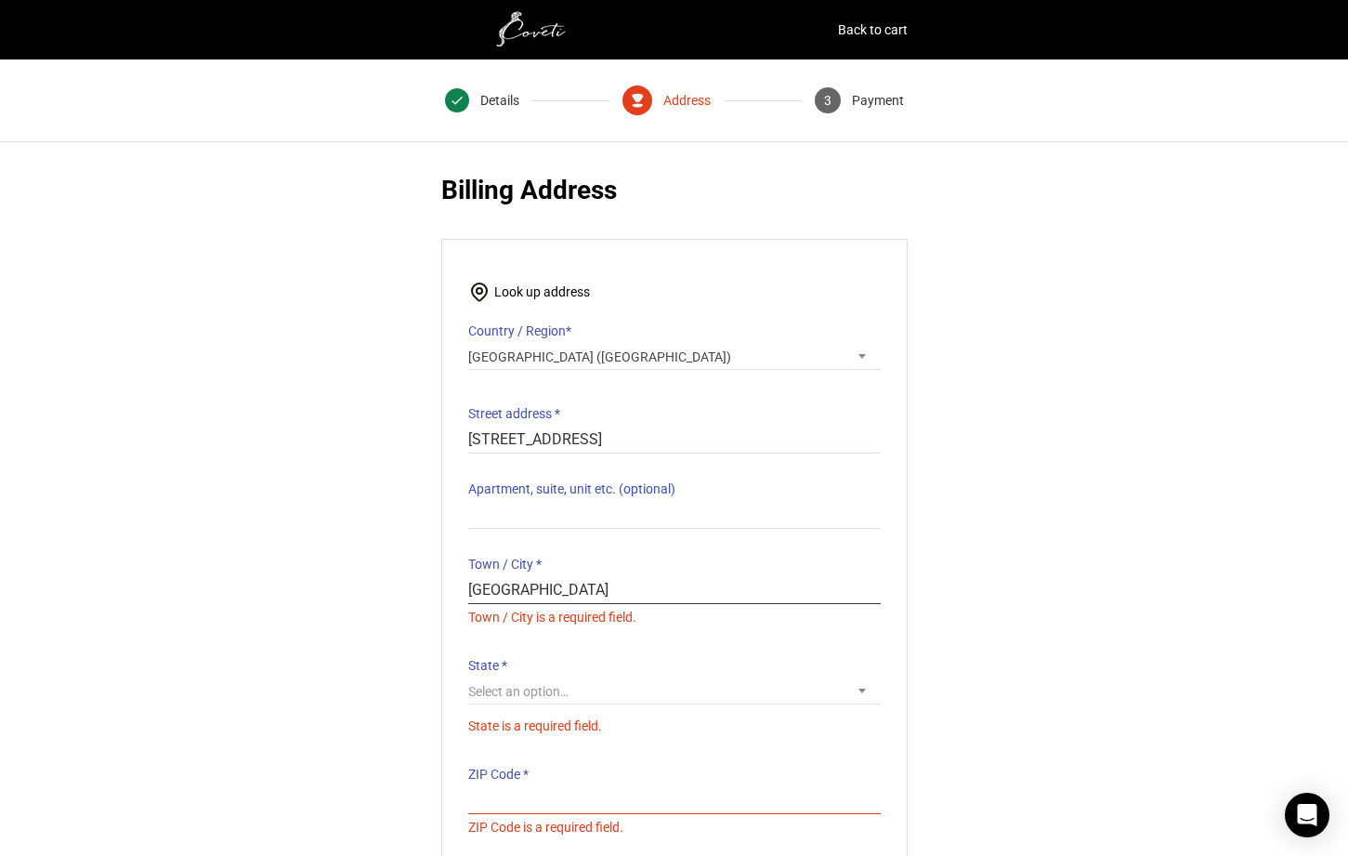
type input "[GEOGRAPHIC_DATA]"
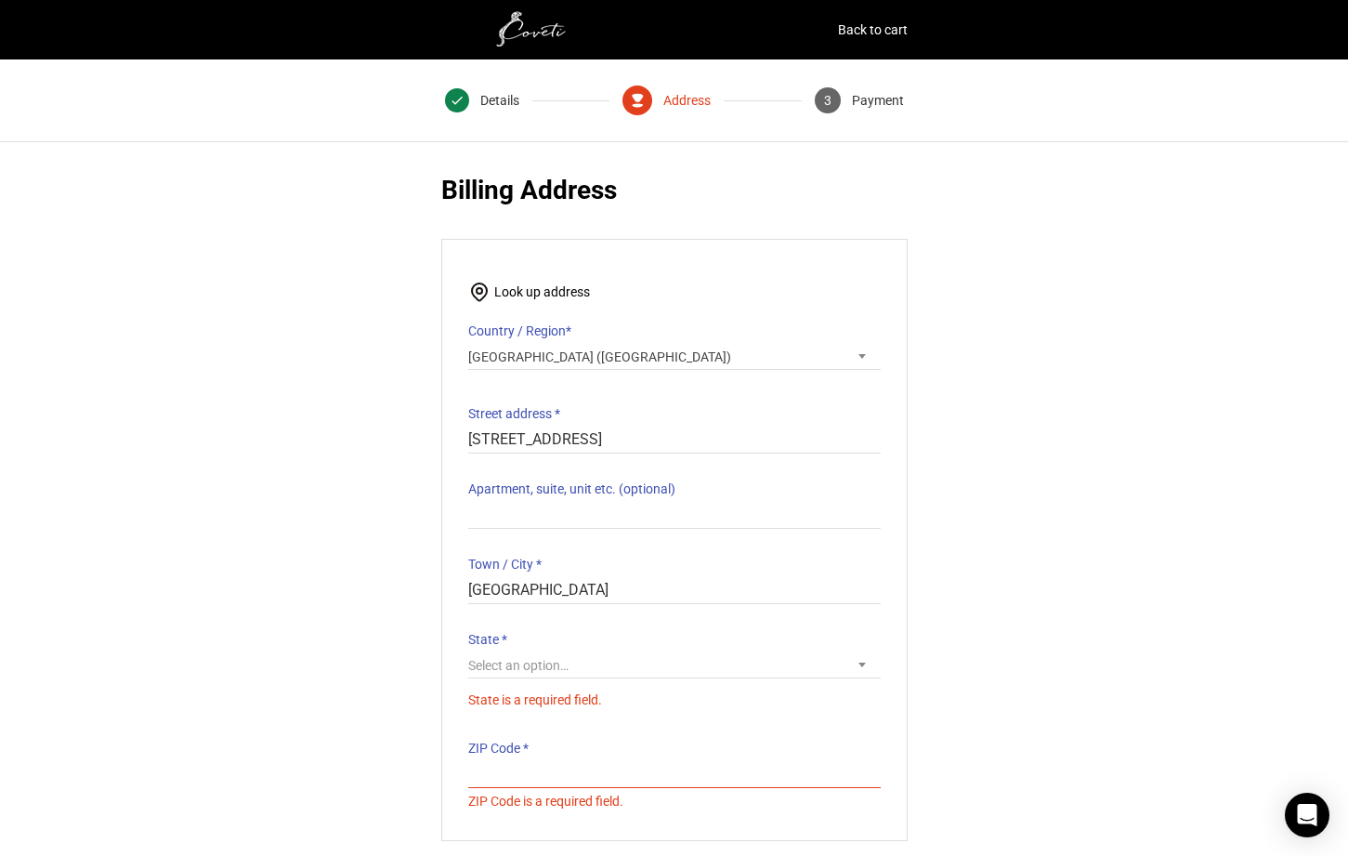
click at [488, 659] on p "State * Select an option… [US_STATE] [US_STATE] [US_STATE] [US_STATE] [US_STATE…" at bounding box center [674, 669] width 413 height 86
click at [528, 658] on span "Select an option…" at bounding box center [518, 665] width 100 height 15
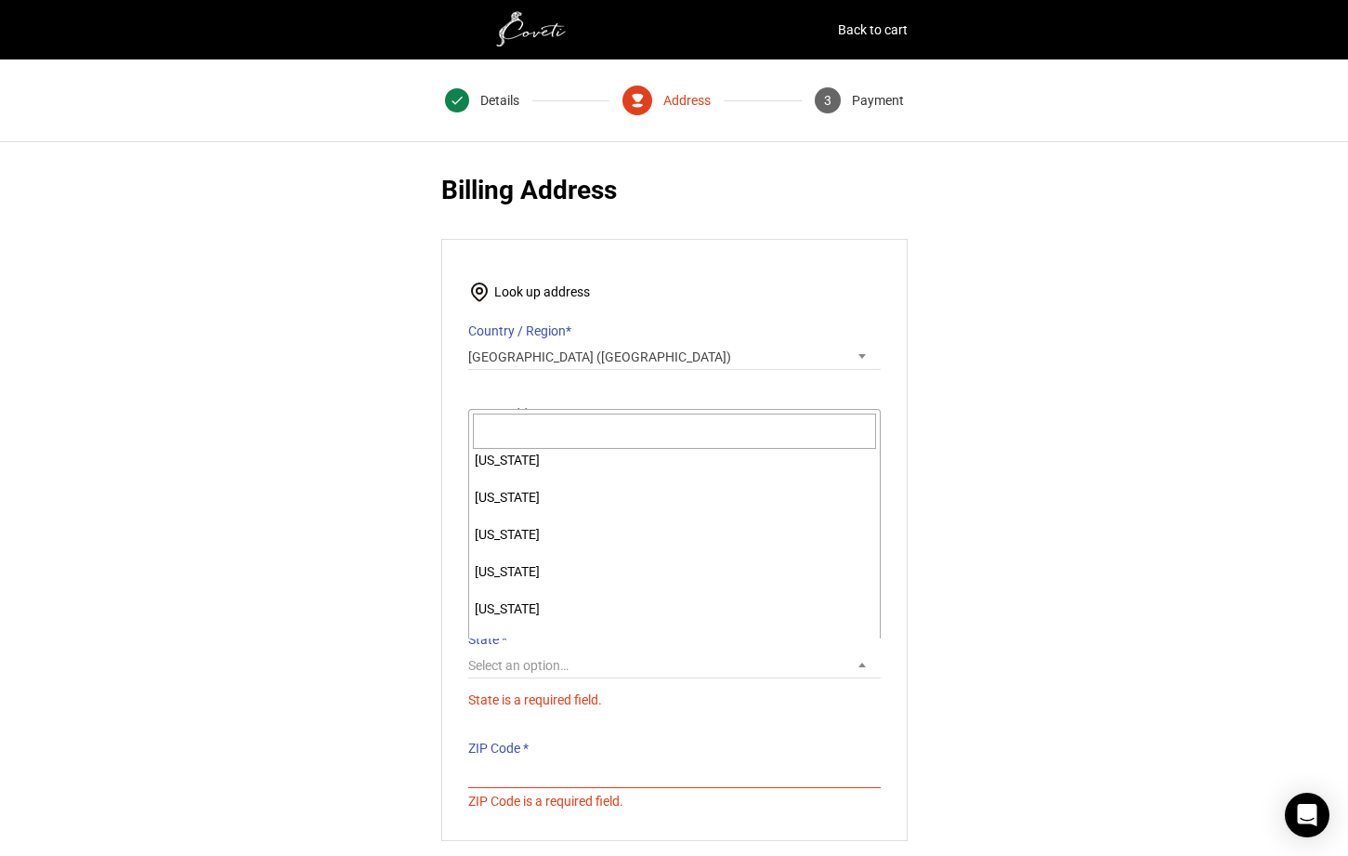
scroll to position [620, 0]
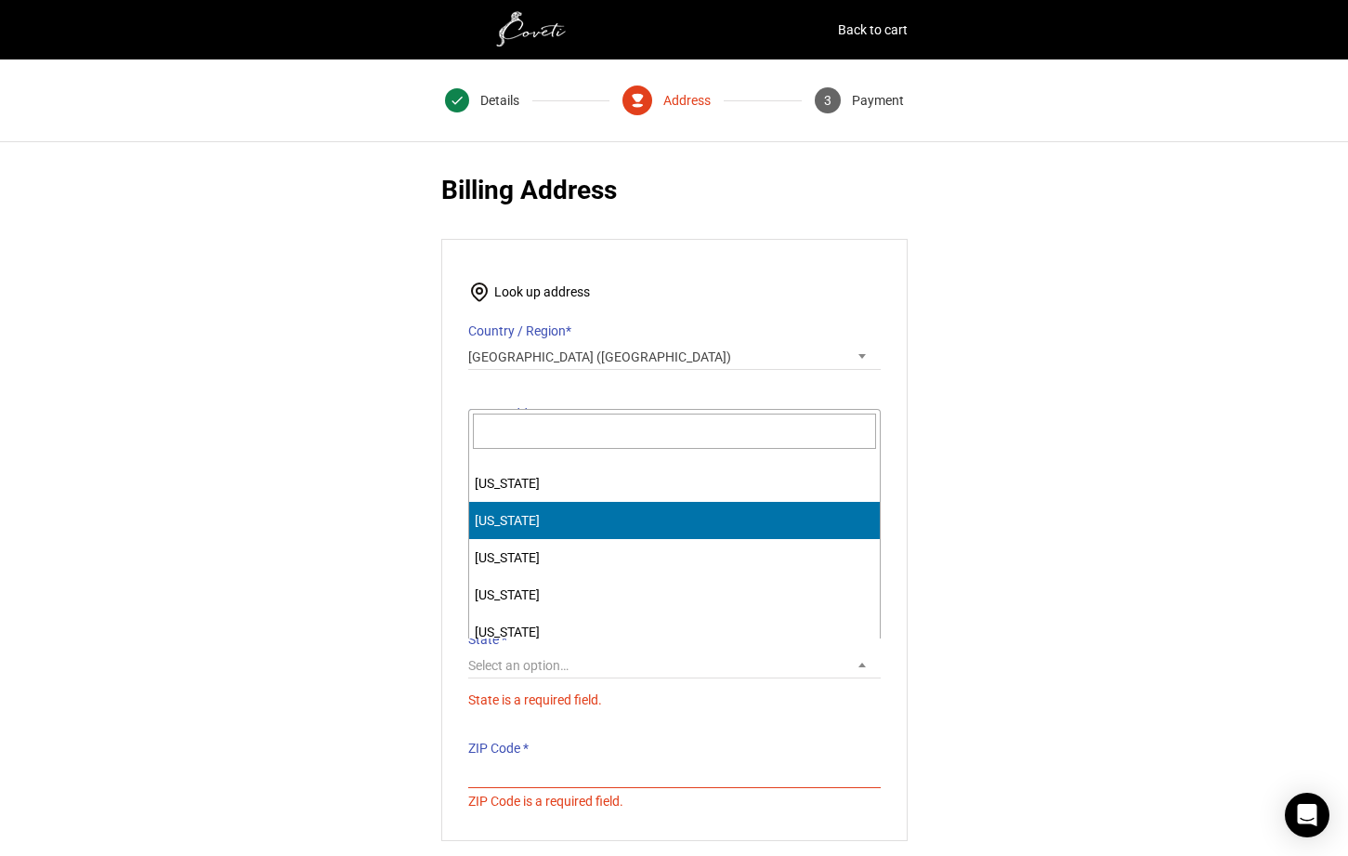
select select "LA"
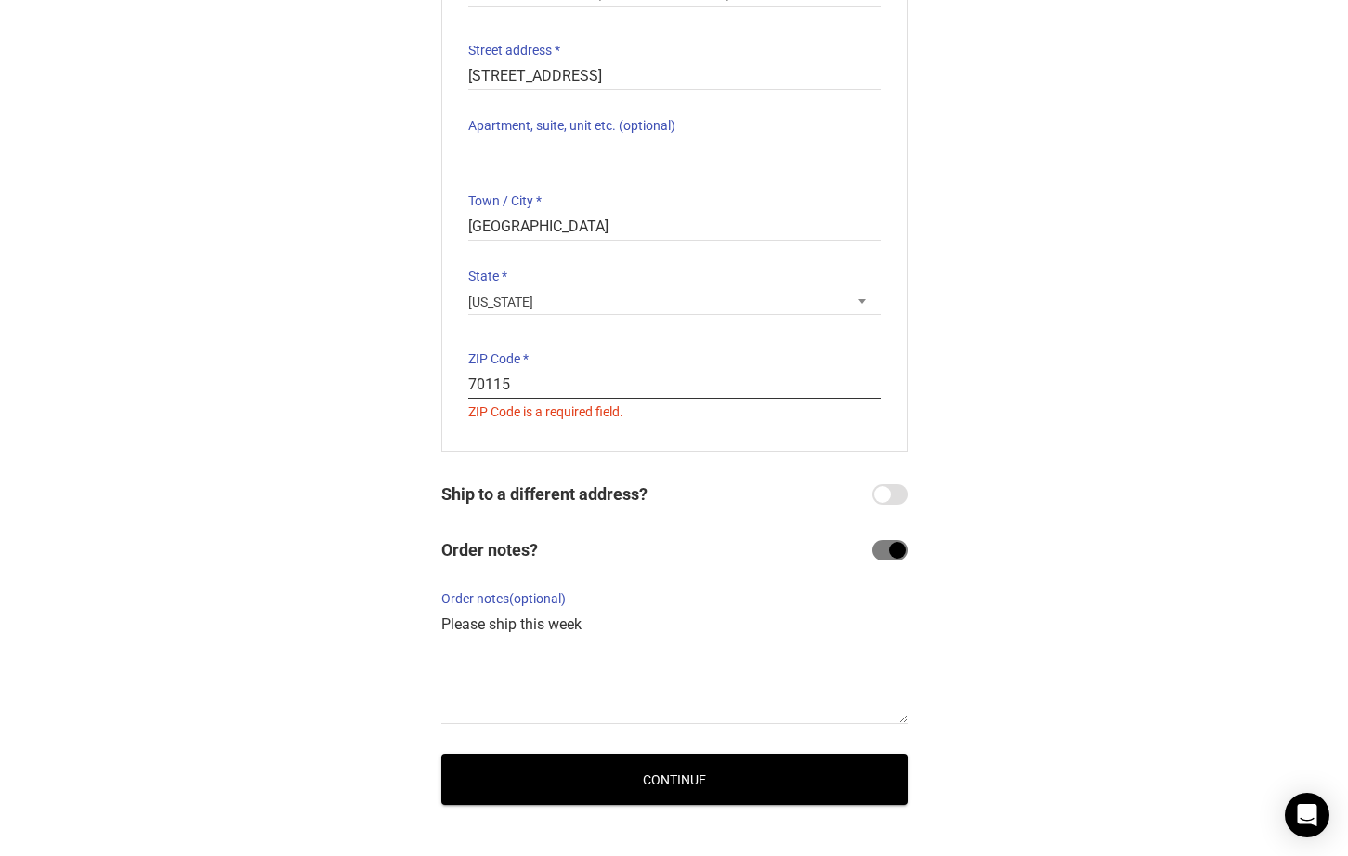
scroll to position [365, 0]
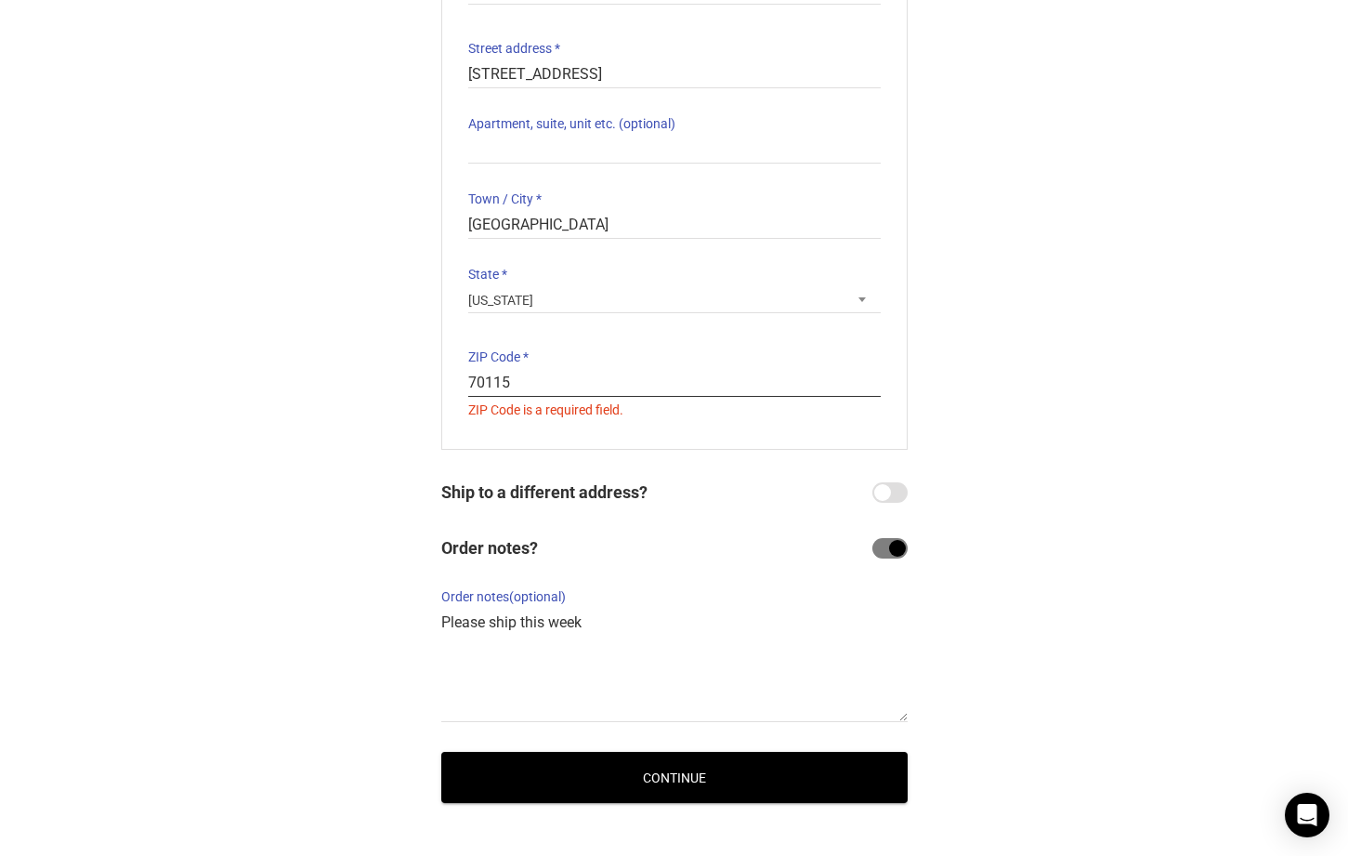
type input "70115"
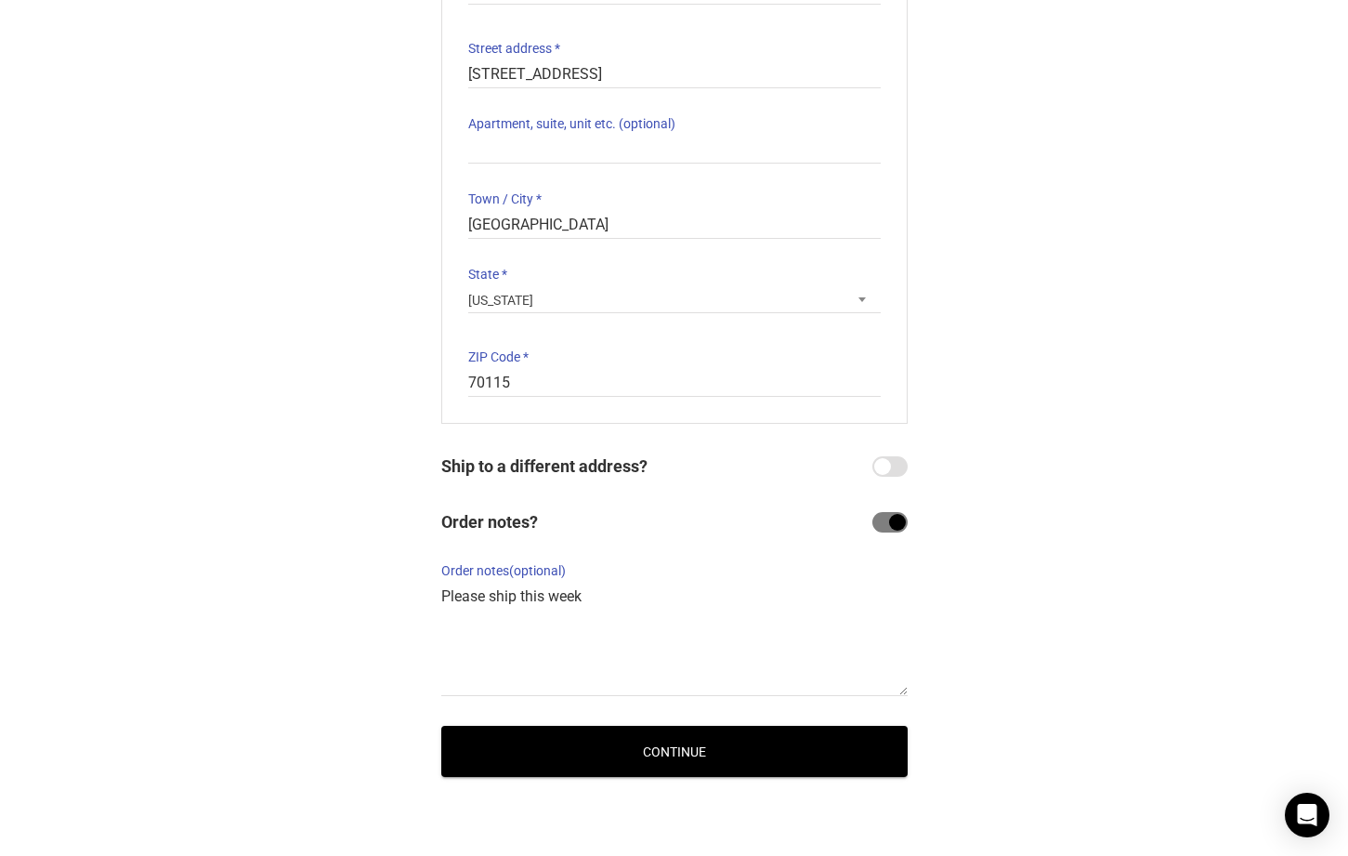
click at [730, 766] on div "@import url(//fonts.googleapis.com/css?family=Google+Sans_old:500) •••••• Expre…" at bounding box center [674, 292] width 1348 height 1030
click at [714, 742] on button "Continue" at bounding box center [674, 751] width 467 height 51
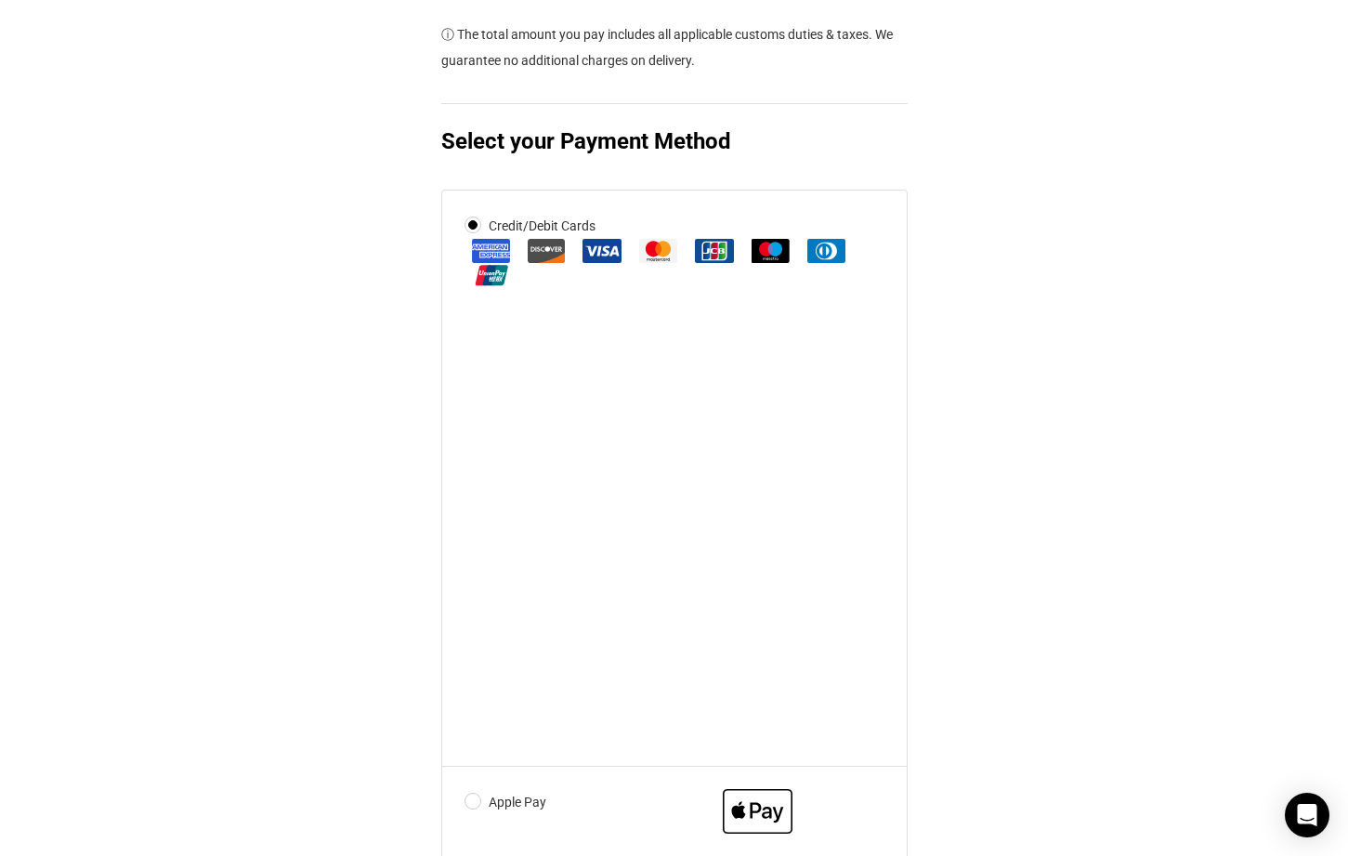
scroll to position [743, 0]
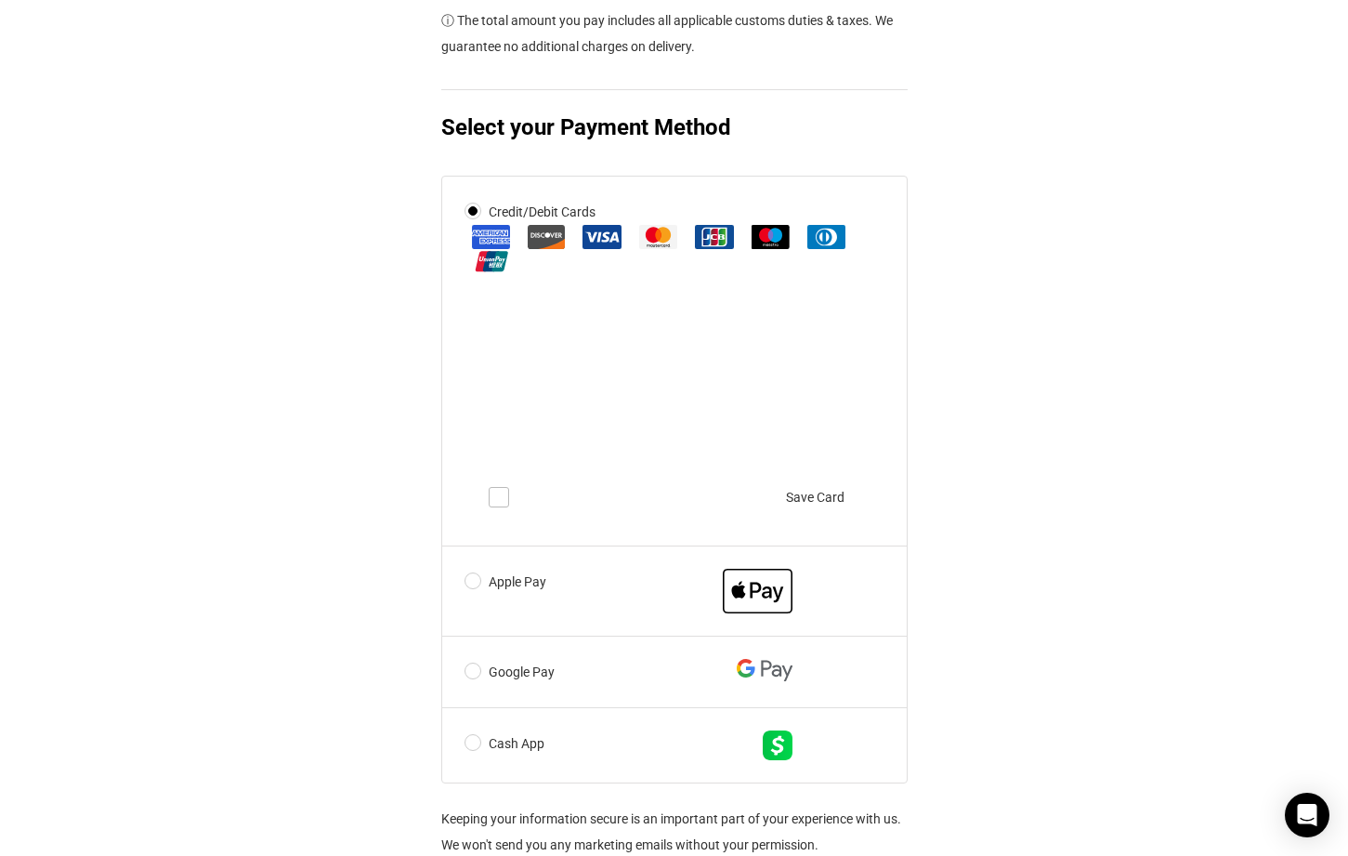
click at [504, 505] on span at bounding box center [499, 497] width 20 height 20
click at [504, 481] on input "checkbox" at bounding box center [498, 481] width 19 height 0
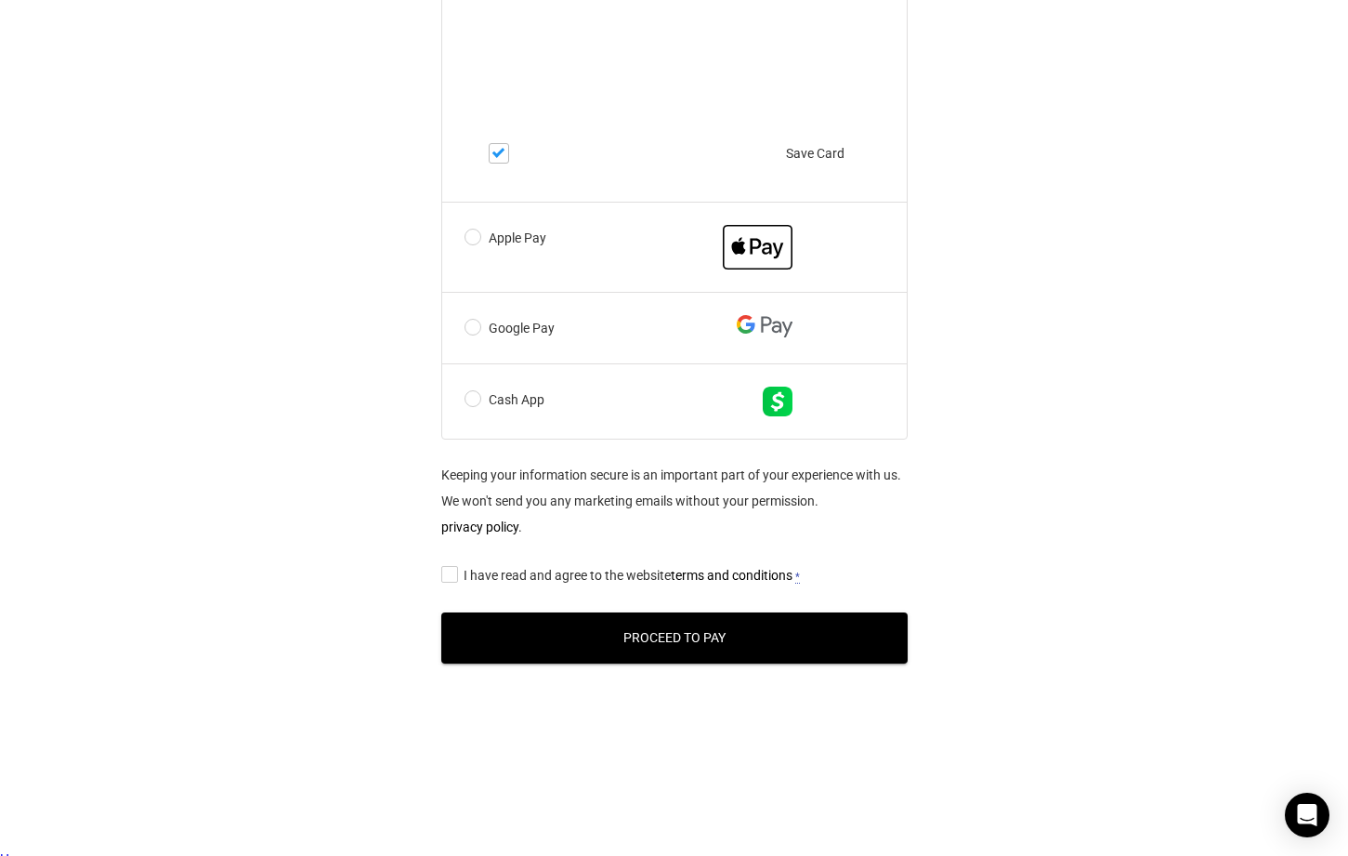
scroll to position [1156, 0]
click at [447, 573] on input "I have read and agree to the website terms and conditions *" at bounding box center [447, 573] width 12 height 0
click at [651, 646] on button "Proceed to Pay" at bounding box center [674, 637] width 467 height 51
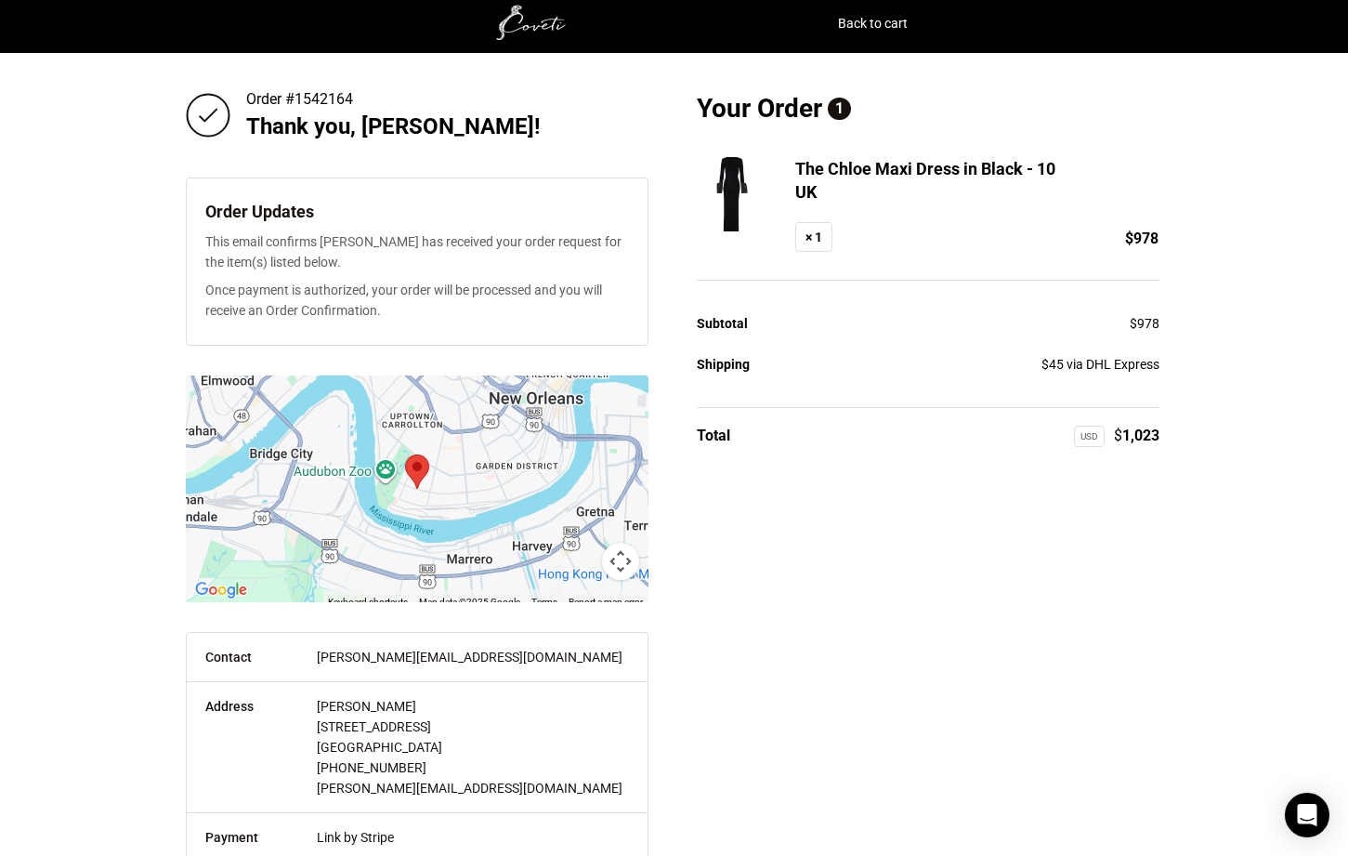
scroll to position [3, 0]
